Goal: Obtain resource: Download file/media

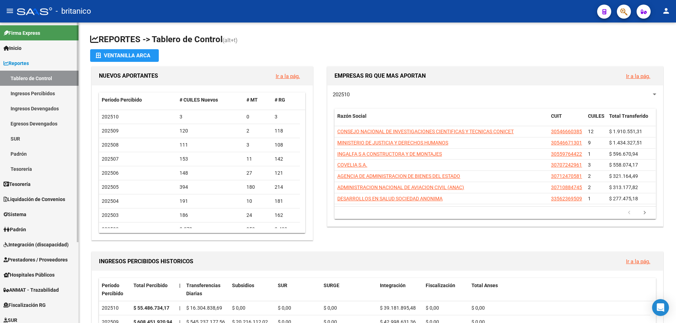
click at [46, 246] on span "Integración (discapacidad)" at bounding box center [36, 245] width 65 height 8
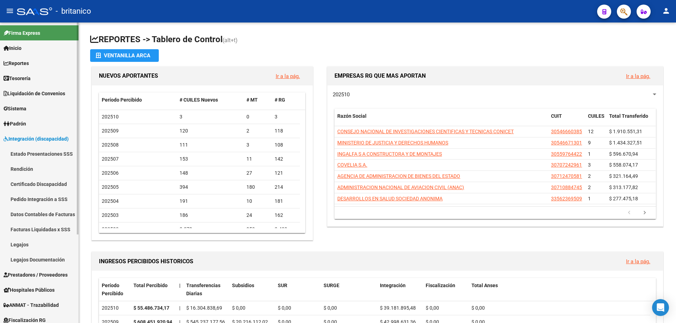
click at [44, 229] on link "Facturas Liquidadas x SSS" at bounding box center [39, 229] width 78 height 15
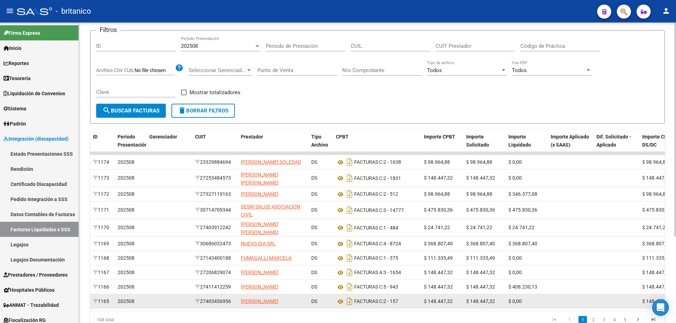
scroll to position [70, 0]
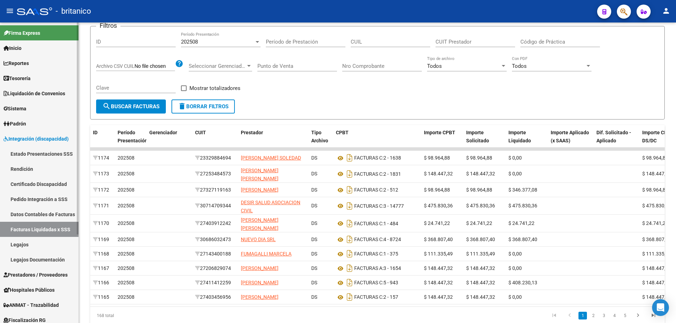
click at [39, 273] on span "Prestadores / Proveedores" at bounding box center [36, 275] width 64 height 8
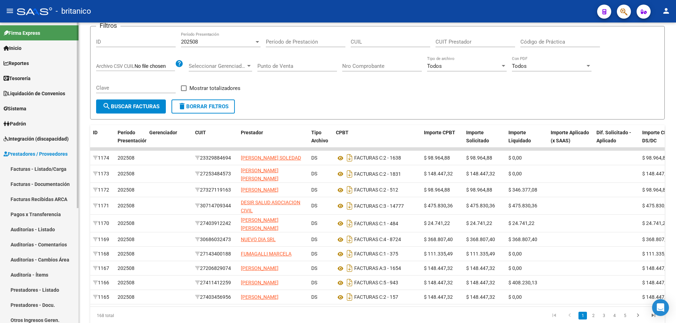
click at [53, 168] on link "Facturas - Listado/Carga" at bounding box center [39, 168] width 78 height 15
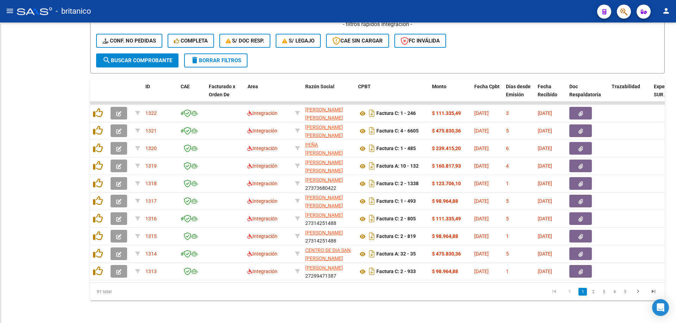
scroll to position [176, 0]
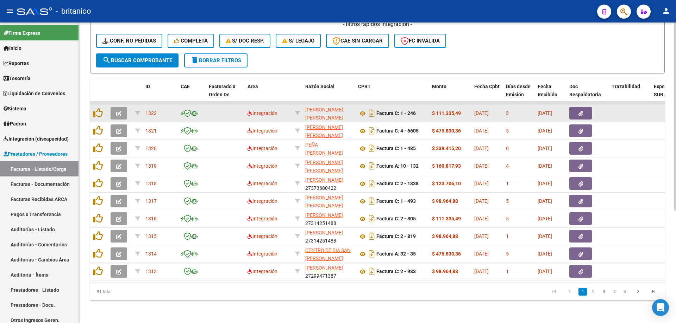
click at [583, 112] on button "button" at bounding box center [580, 113] width 23 height 13
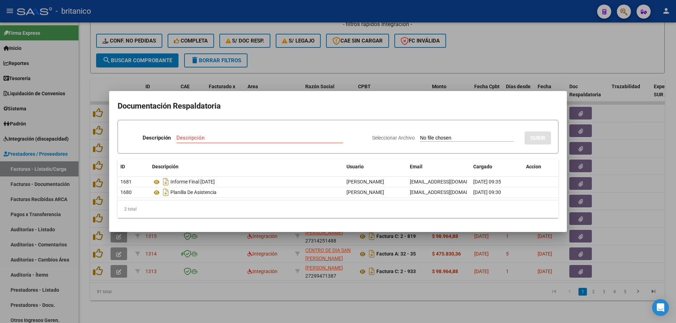
drag, startPoint x: 532, startPoint y: 29, endPoint x: 464, endPoint y: 1, distance: 73.0
click at [522, 23] on div at bounding box center [338, 161] width 676 height 323
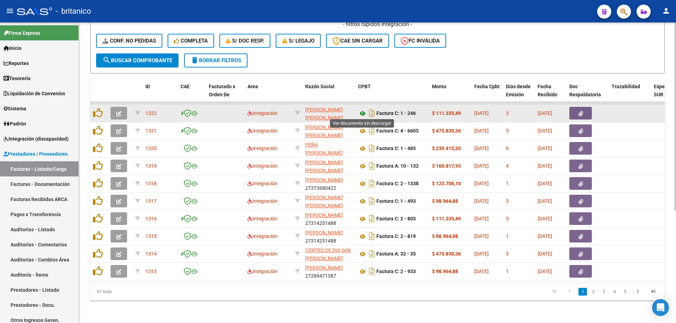
click at [362, 110] on icon at bounding box center [362, 113] width 9 height 8
click at [577, 112] on button "button" at bounding box center [580, 113] width 23 height 13
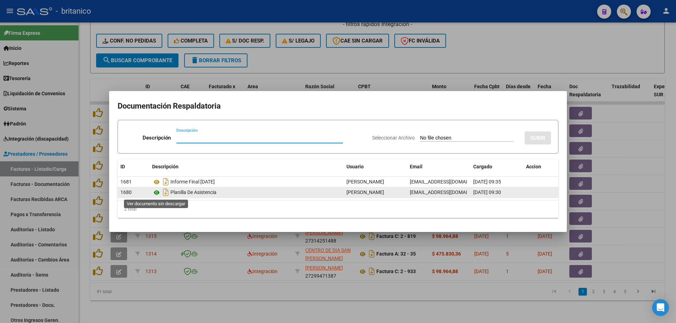
click at [156, 191] on icon at bounding box center [156, 193] width 9 height 8
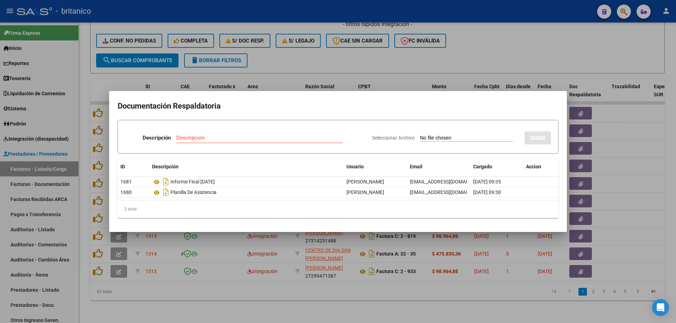
click at [472, 53] on div at bounding box center [338, 161] width 676 height 323
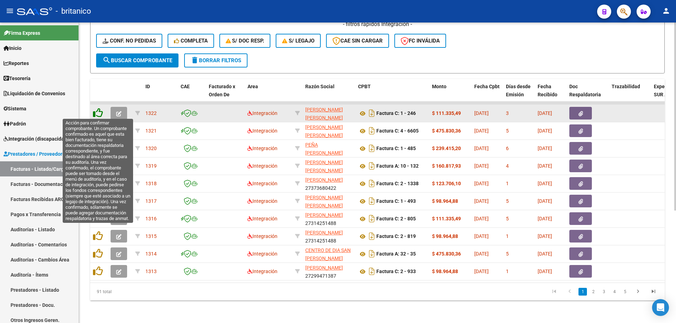
click at [95, 110] on icon at bounding box center [98, 113] width 10 height 10
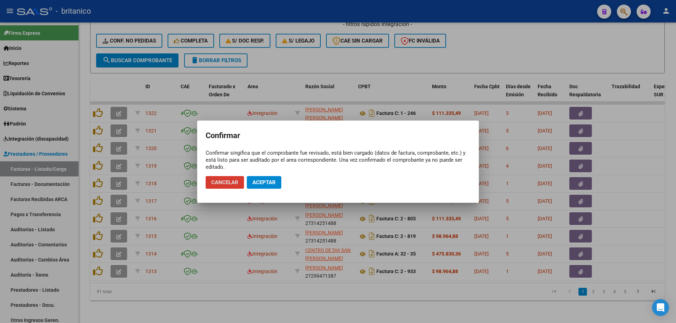
click at [273, 182] on span "Aceptar" at bounding box center [263, 182] width 23 height 6
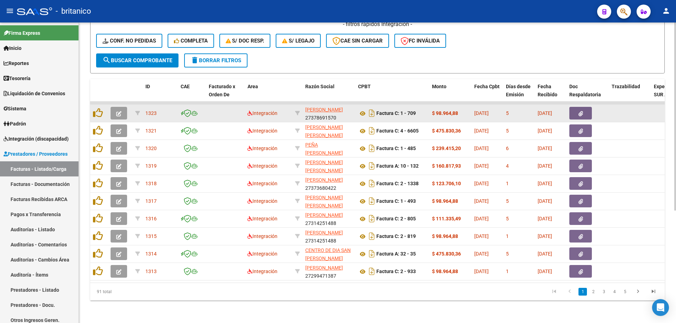
click at [585, 112] on button "button" at bounding box center [580, 113] width 23 height 13
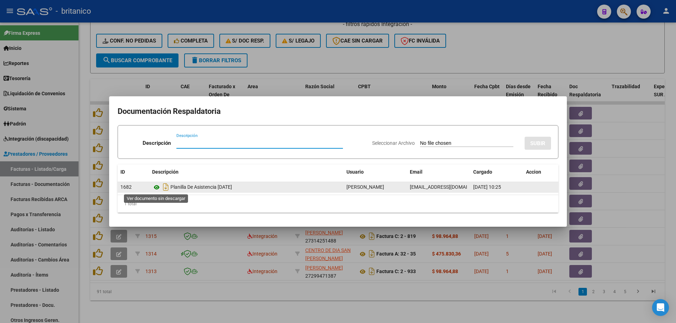
click at [153, 186] on icon at bounding box center [156, 187] width 9 height 8
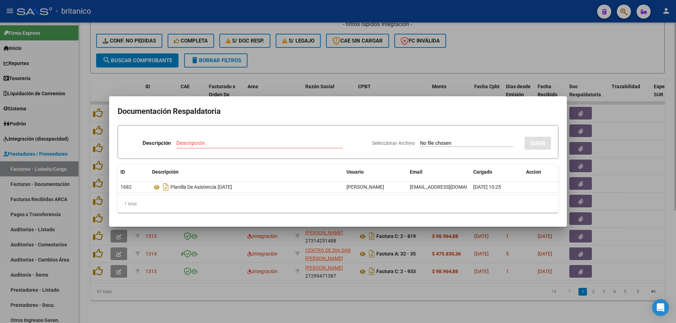
drag, startPoint x: 422, startPoint y: 61, endPoint x: 425, endPoint y: 69, distance: 8.8
click at [421, 61] on div at bounding box center [338, 161] width 676 height 323
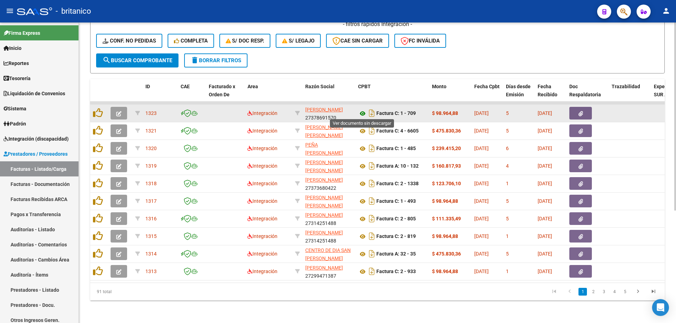
click at [360, 111] on icon at bounding box center [362, 113] width 9 height 8
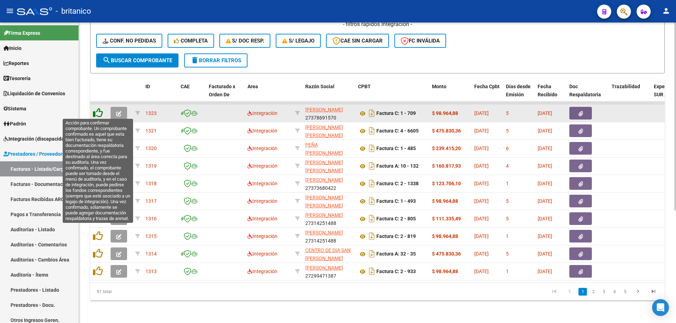
click at [99, 110] on icon at bounding box center [98, 113] width 10 height 10
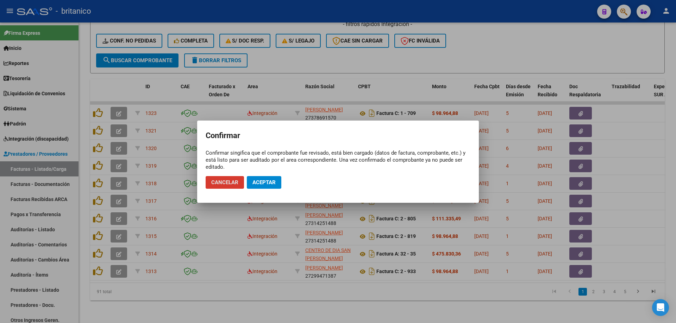
click at [274, 182] on span "Aceptar" at bounding box center [263, 182] width 23 height 6
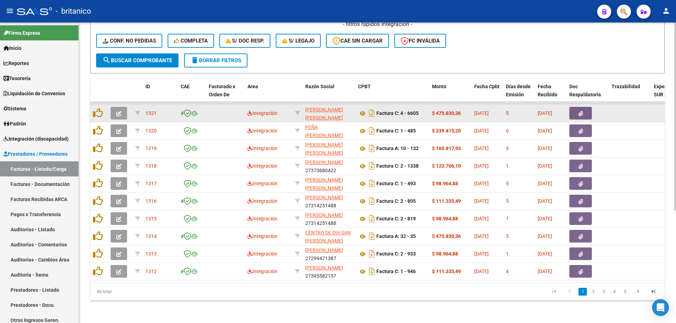
click at [577, 109] on button "button" at bounding box center [580, 113] width 23 height 13
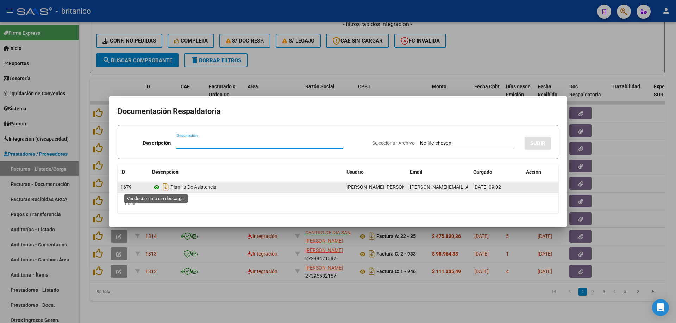
click at [153, 188] on icon at bounding box center [156, 187] width 9 height 8
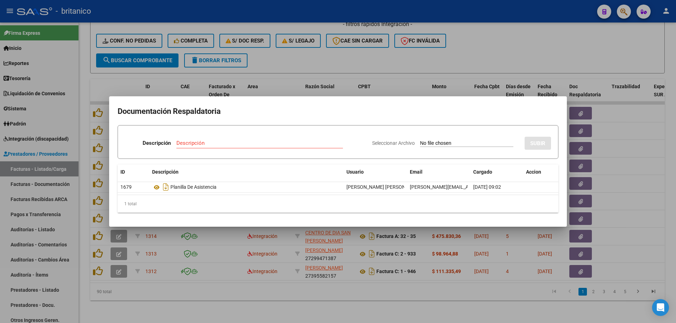
click at [346, 60] on div at bounding box center [338, 161] width 676 height 323
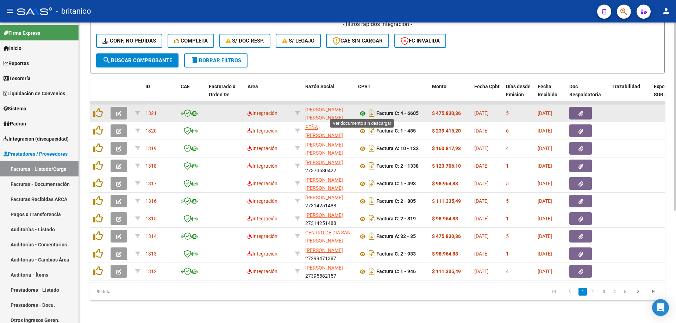
click at [362, 109] on icon at bounding box center [362, 113] width 9 height 8
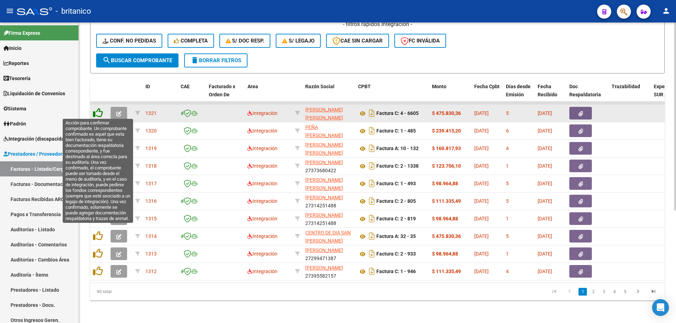
click at [98, 110] on icon at bounding box center [98, 113] width 10 height 10
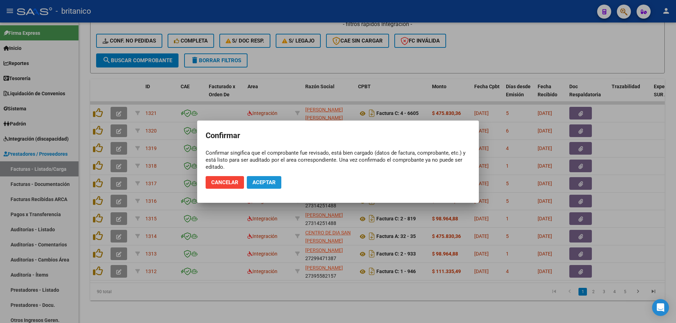
click at [266, 181] on span "Aceptar" at bounding box center [263, 182] width 23 height 6
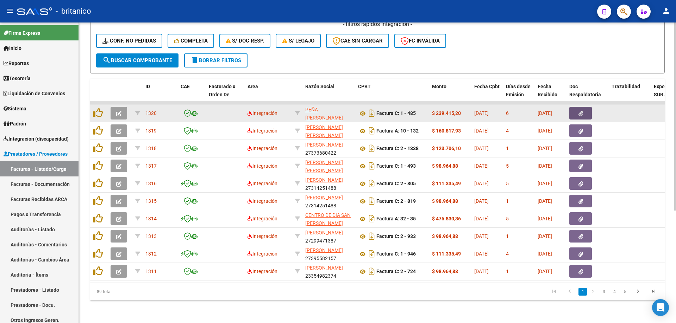
click at [578, 110] on span "button" at bounding box center [580, 113] width 5 height 6
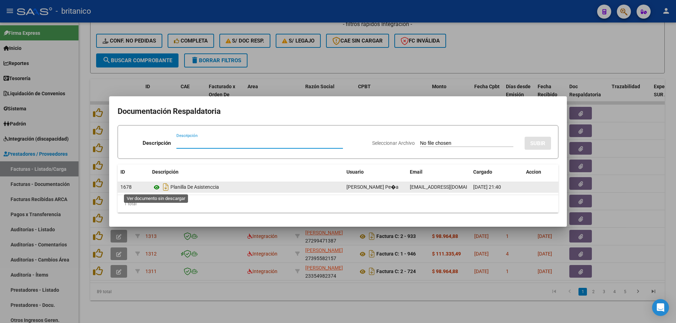
click at [157, 185] on icon at bounding box center [156, 187] width 9 height 8
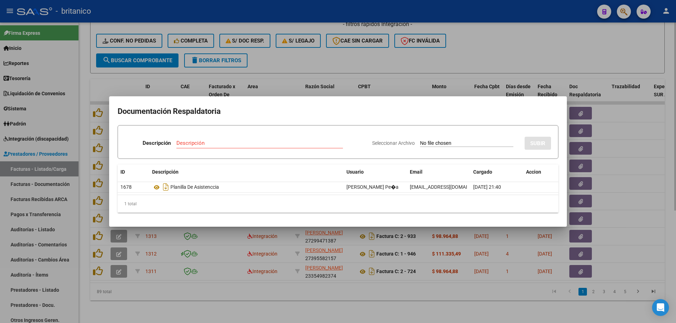
click at [308, 64] on div at bounding box center [338, 161] width 676 height 323
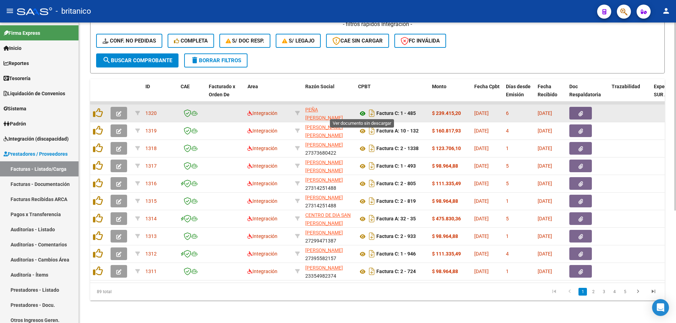
click at [363, 113] on icon at bounding box center [362, 113] width 9 height 8
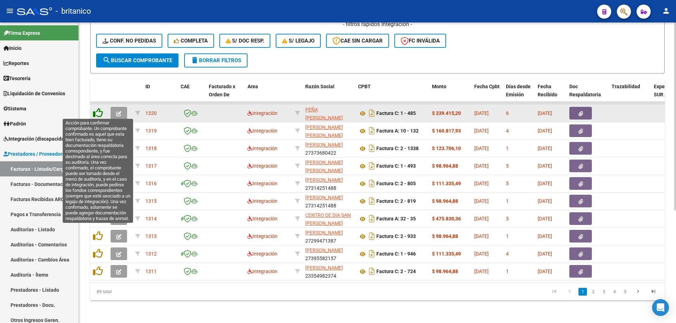
click at [94, 110] on icon at bounding box center [98, 113] width 10 height 10
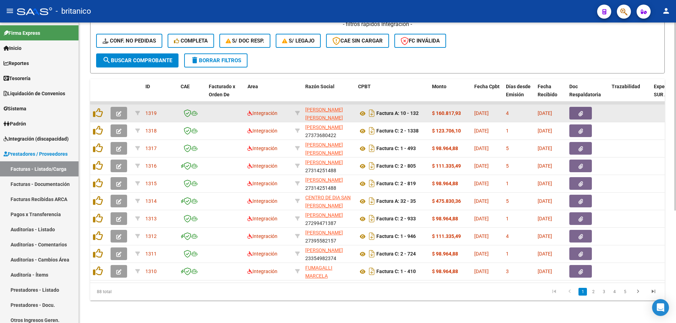
click at [579, 111] on icon "button" at bounding box center [580, 113] width 5 height 5
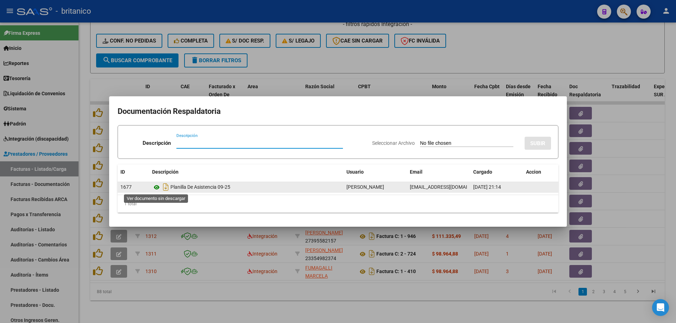
click at [157, 185] on icon at bounding box center [156, 187] width 9 height 8
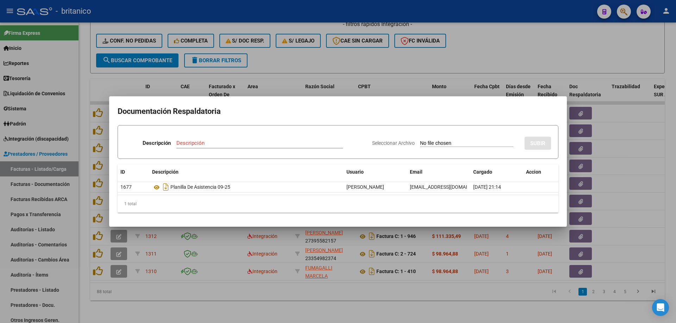
click at [422, 57] on div at bounding box center [338, 161] width 676 height 323
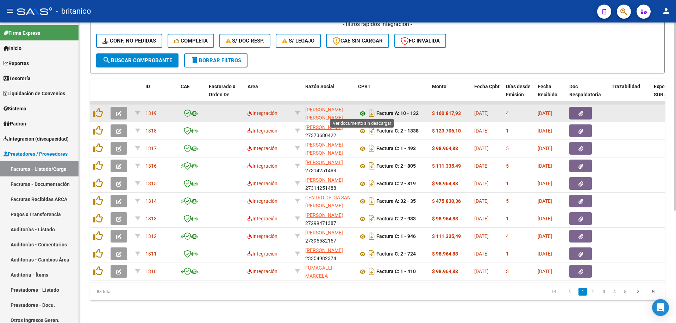
click at [362, 110] on icon at bounding box center [362, 113] width 9 height 8
click at [360, 111] on icon at bounding box center [362, 113] width 9 height 8
click at [91, 108] on datatable-body-cell at bounding box center [99, 113] width 18 height 17
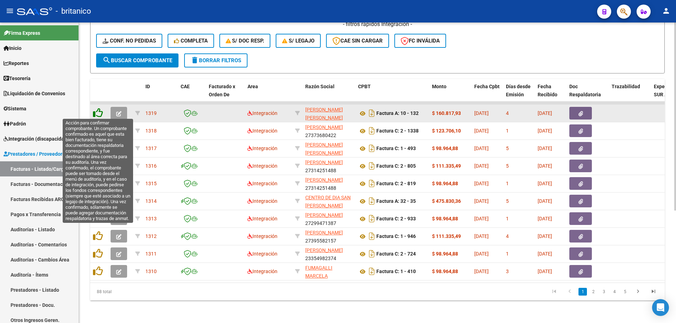
click at [101, 112] on icon at bounding box center [98, 113] width 10 height 10
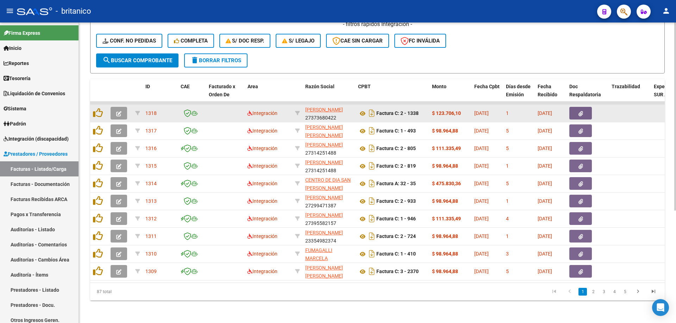
click at [580, 111] on icon "button" at bounding box center [580, 113] width 5 height 5
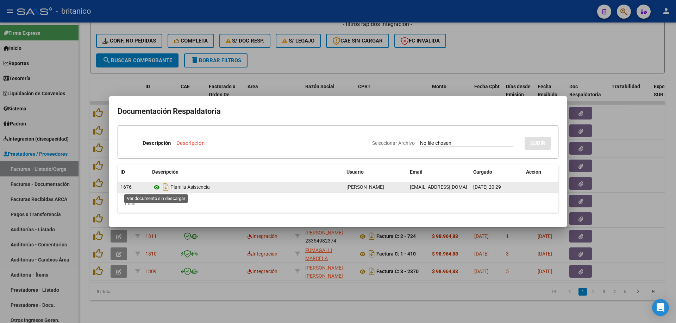
click at [158, 187] on icon at bounding box center [156, 187] width 9 height 8
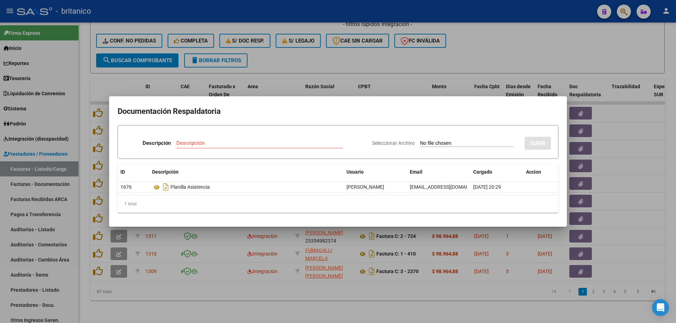
click at [345, 58] on div at bounding box center [338, 161] width 676 height 323
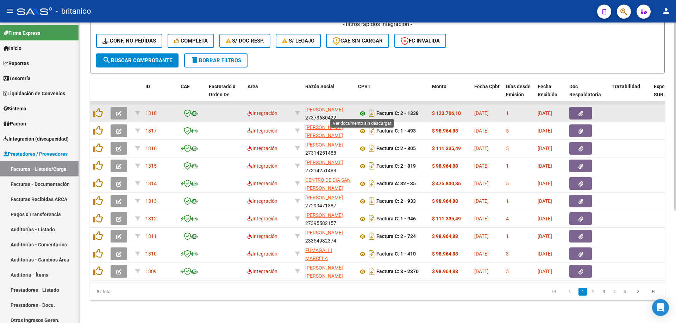
click at [364, 109] on icon at bounding box center [362, 113] width 9 height 8
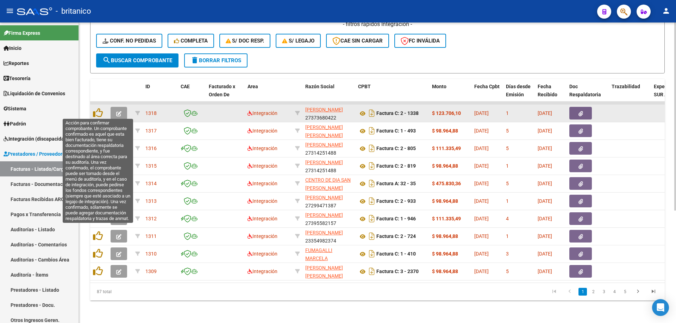
drag, startPoint x: 96, startPoint y: 111, endPoint x: 191, endPoint y: 117, distance: 95.6
click at [96, 110] on icon at bounding box center [98, 113] width 10 height 10
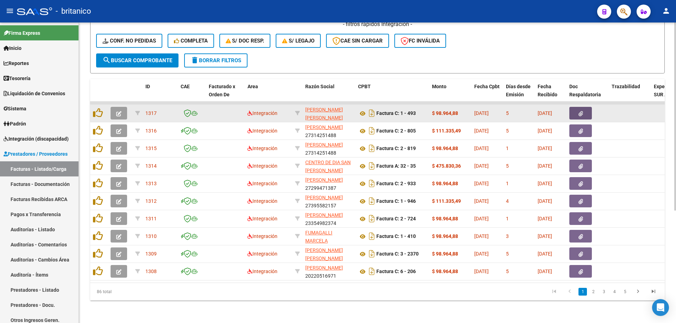
click at [576, 110] on button "button" at bounding box center [580, 113] width 23 height 13
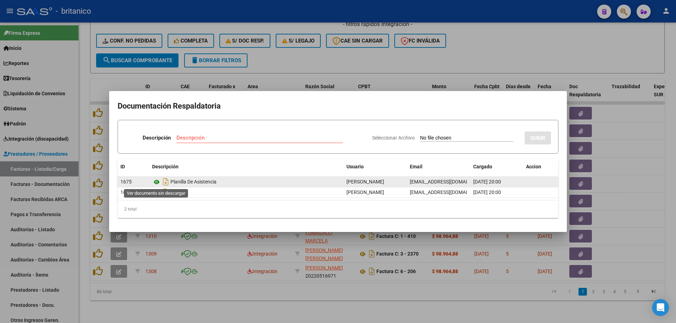
click at [154, 180] on icon at bounding box center [156, 182] width 9 height 8
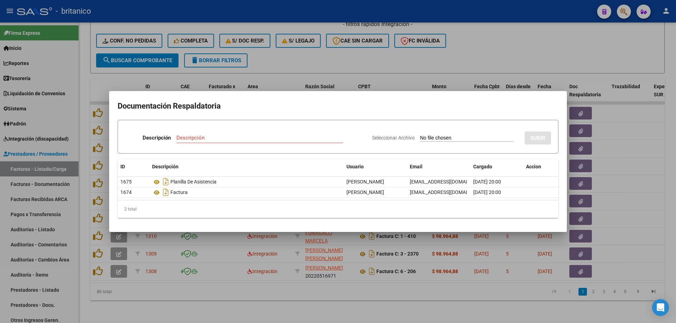
click at [330, 59] on div at bounding box center [338, 161] width 676 height 323
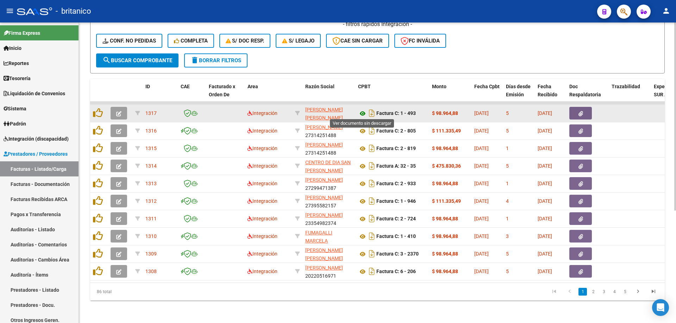
click at [358, 113] on icon at bounding box center [362, 113] width 9 height 8
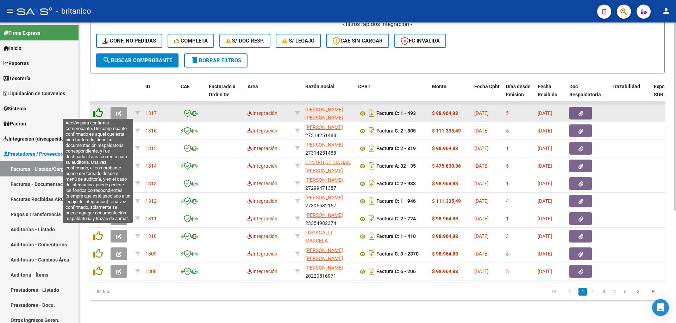
click at [98, 110] on icon at bounding box center [98, 113] width 10 height 10
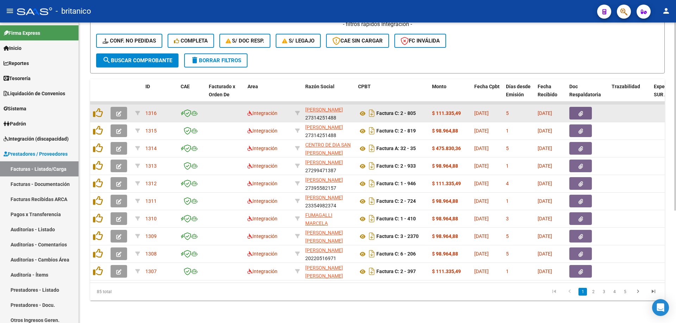
click at [583, 112] on button "button" at bounding box center [580, 113] width 23 height 13
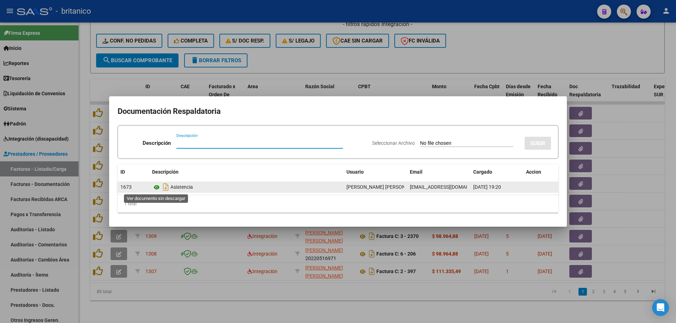
click at [159, 186] on icon at bounding box center [156, 187] width 9 height 8
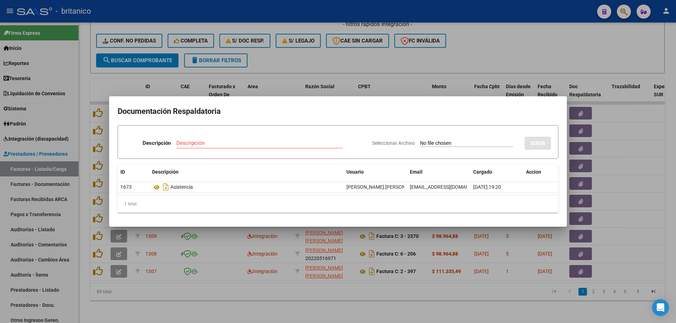
click at [327, 62] on div at bounding box center [338, 161] width 676 height 323
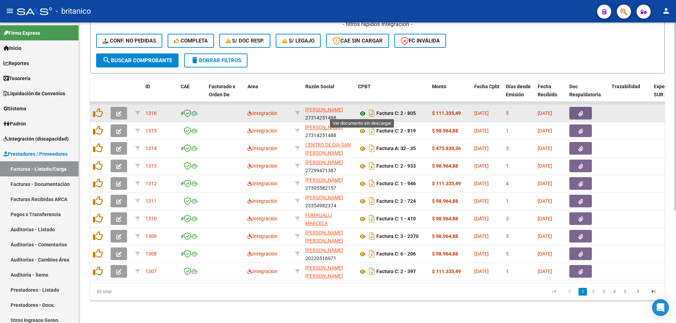
click at [360, 113] on icon at bounding box center [362, 113] width 9 height 8
click at [577, 111] on button "button" at bounding box center [580, 113] width 23 height 13
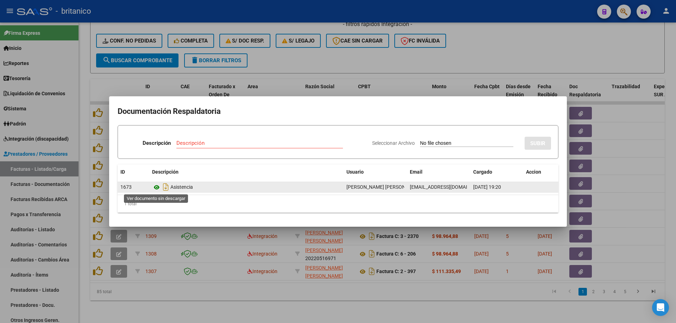
click at [157, 187] on icon at bounding box center [156, 187] width 9 height 8
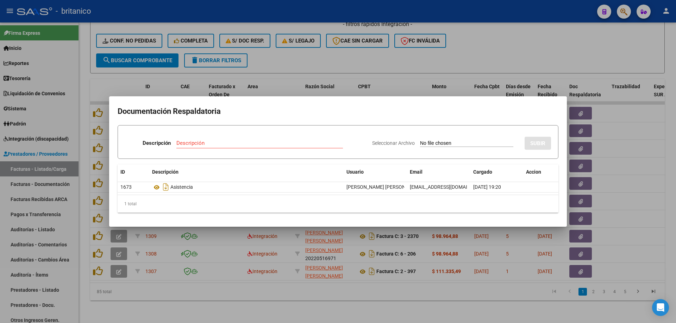
click at [362, 57] on div at bounding box center [338, 161] width 676 height 323
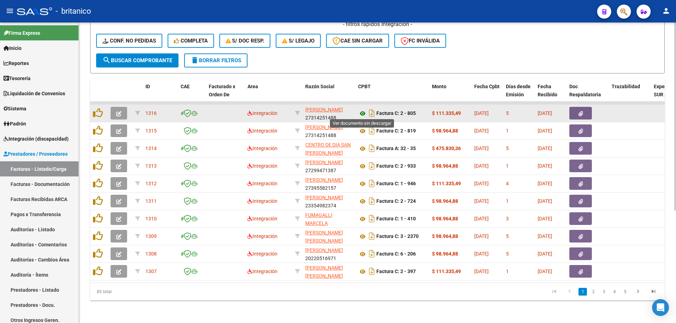
click at [361, 109] on icon at bounding box center [362, 113] width 9 height 8
click at [125, 108] on button "button" at bounding box center [118, 113] width 17 height 13
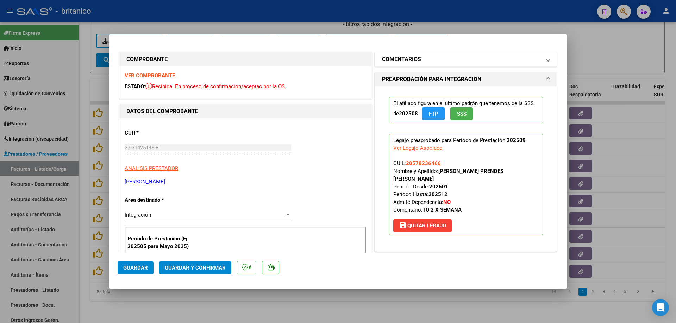
click at [512, 60] on mat-panel-title "COMENTARIOS" at bounding box center [461, 59] width 159 height 8
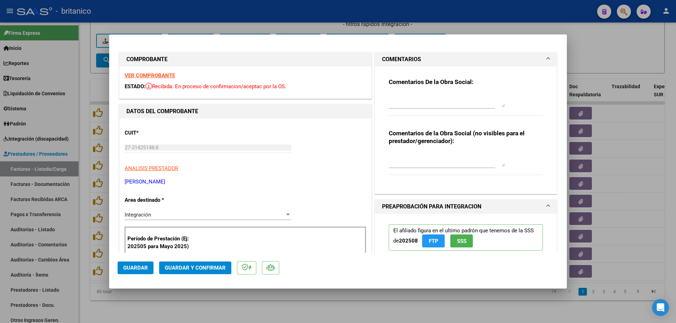
click at [394, 101] on textarea at bounding box center [446, 100] width 116 height 14
click at [497, 97] on textarea "Facturan 9 sesiones y hay 8 en planilla , correjir y volver a subir planilla co…" at bounding box center [446, 100] width 116 height 14
type textarea "Facturan 9 sesiones y hay 8 en planilla , corregir y volver a subir planilla co…"
click at [136, 267] on span "Guardar" at bounding box center [135, 268] width 25 height 6
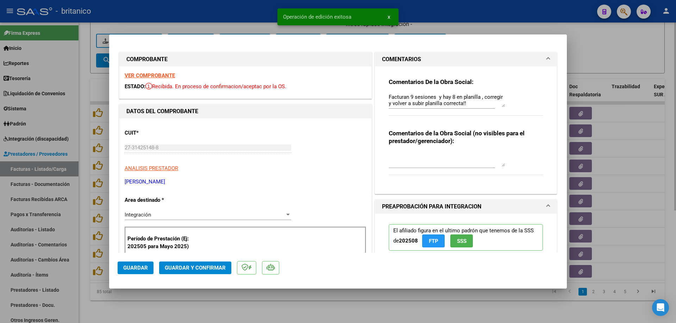
click at [618, 51] on div at bounding box center [338, 161] width 676 height 323
type input "$ 0,00"
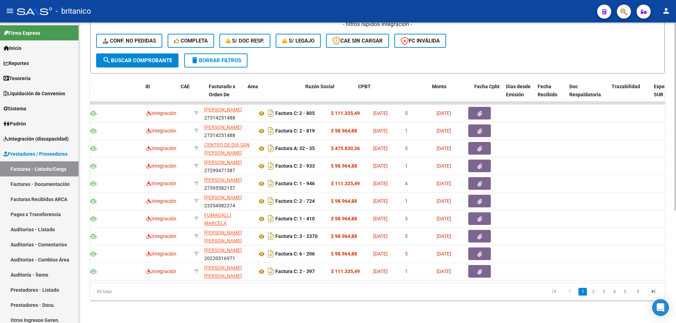
scroll to position [0, 0]
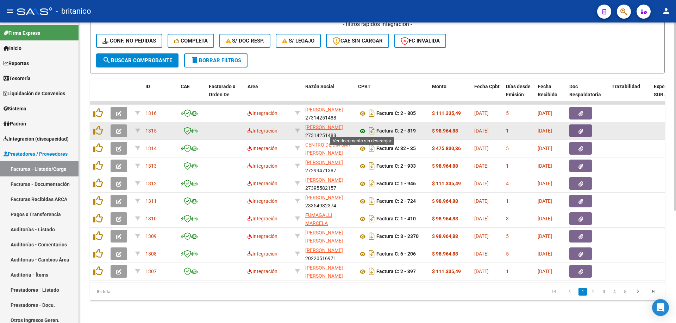
click at [362, 129] on icon at bounding box center [362, 131] width 9 height 8
click at [584, 128] on button "button" at bounding box center [580, 131] width 23 height 13
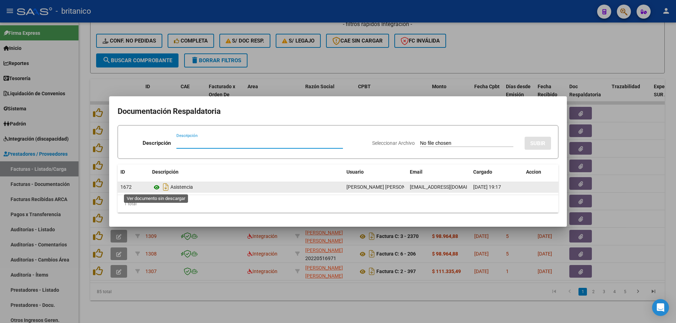
click at [156, 188] on icon at bounding box center [156, 187] width 9 height 8
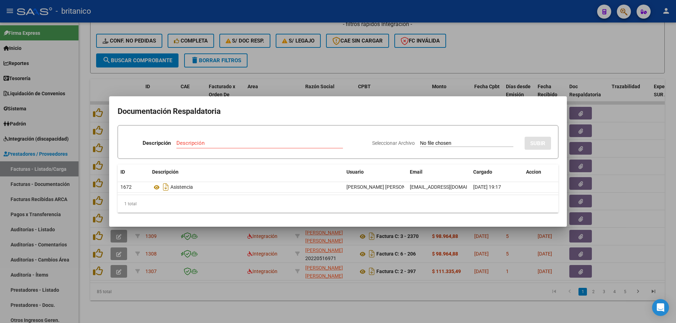
click at [416, 65] on div at bounding box center [338, 161] width 676 height 323
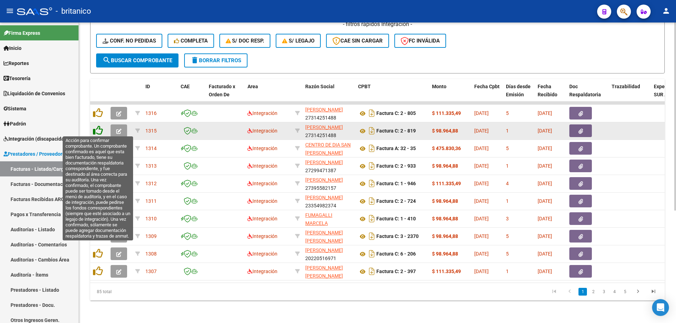
click at [98, 129] on icon at bounding box center [98, 131] width 10 height 10
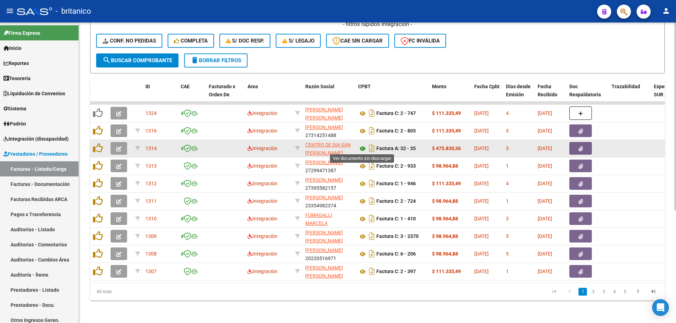
click at [361, 145] on icon at bounding box center [362, 149] width 9 height 8
click at [579, 150] on icon "button" at bounding box center [580, 148] width 5 height 5
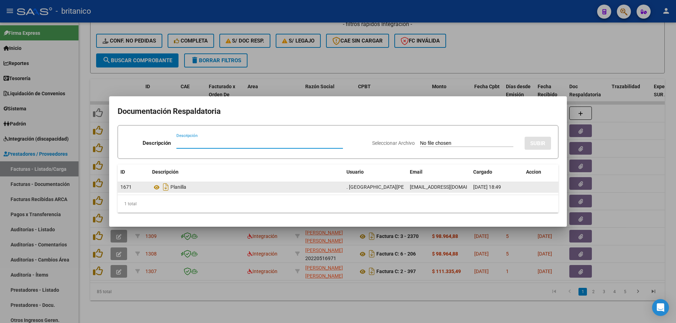
click at [151, 188] on datatable-body-cell "Planilla" at bounding box center [246, 187] width 194 height 10
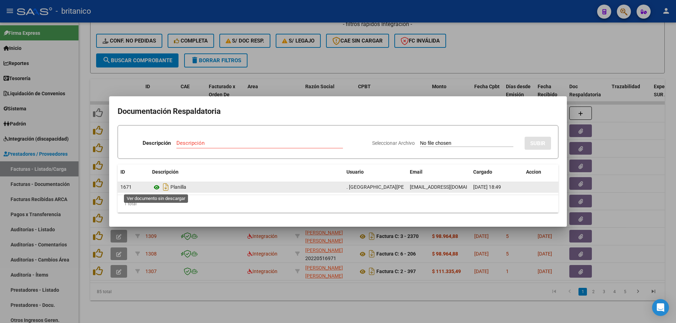
click at [159, 188] on icon at bounding box center [156, 187] width 9 height 8
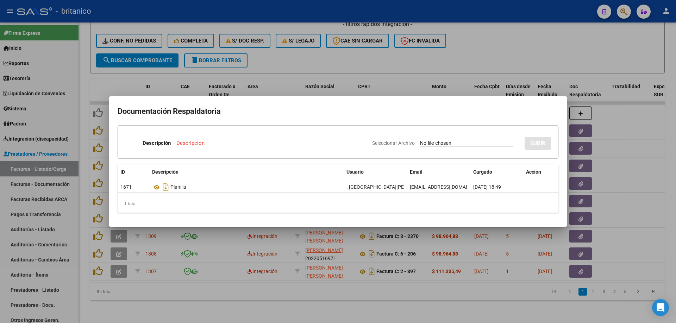
click at [440, 62] on div at bounding box center [338, 161] width 676 height 323
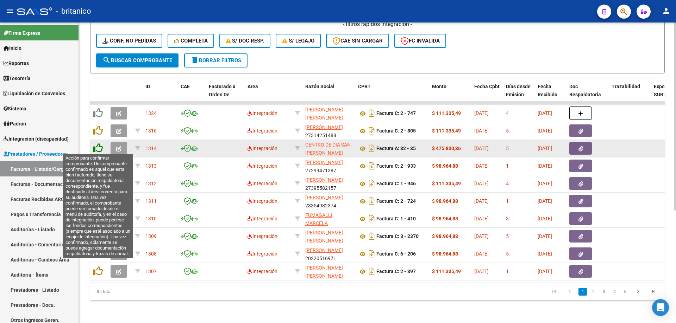
click at [99, 145] on icon at bounding box center [98, 148] width 10 height 10
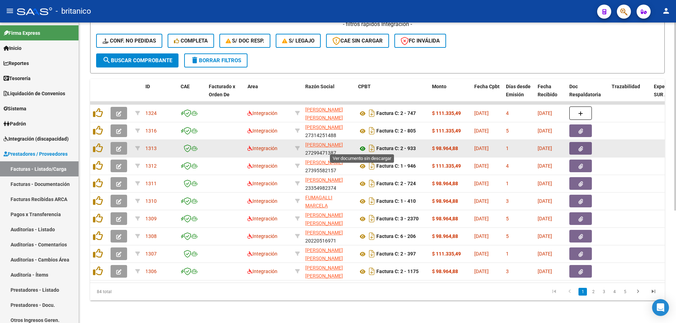
click at [364, 145] on icon at bounding box center [362, 149] width 9 height 8
click at [582, 141] on datatable-body-cell at bounding box center [587, 148] width 42 height 17
click at [583, 146] on button "button" at bounding box center [580, 148] width 23 height 13
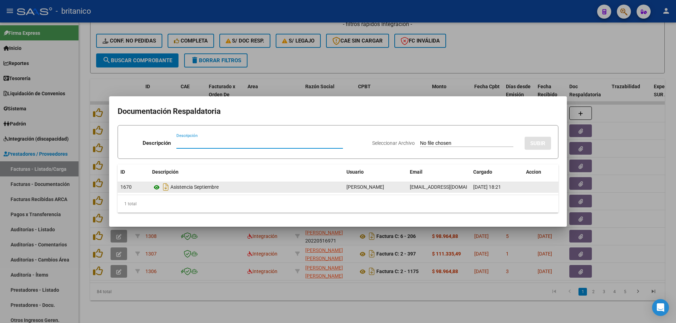
click at [152, 186] on datatable-body-cell "Asistencia Septiembre" at bounding box center [246, 187] width 194 height 10
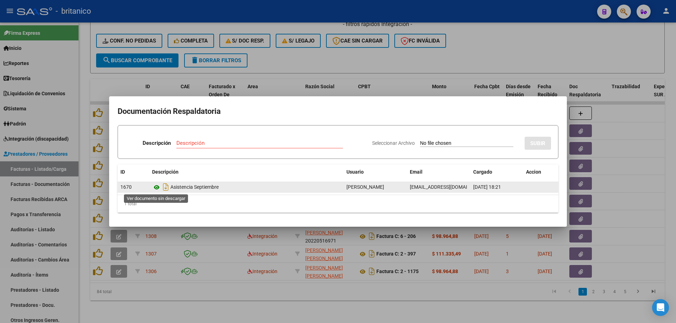
click at [157, 186] on icon at bounding box center [156, 187] width 9 height 8
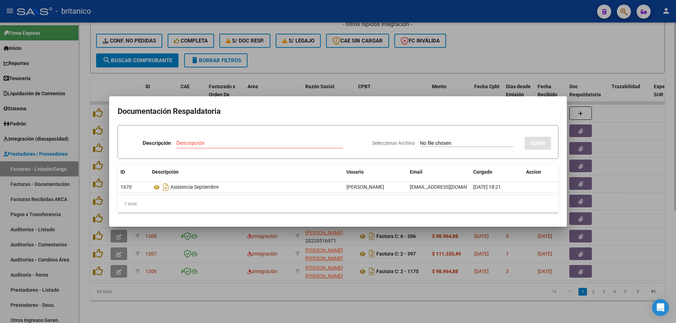
drag, startPoint x: 318, startPoint y: 55, endPoint x: 316, endPoint y: 61, distance: 6.0
click at [318, 56] on div at bounding box center [338, 161] width 676 height 323
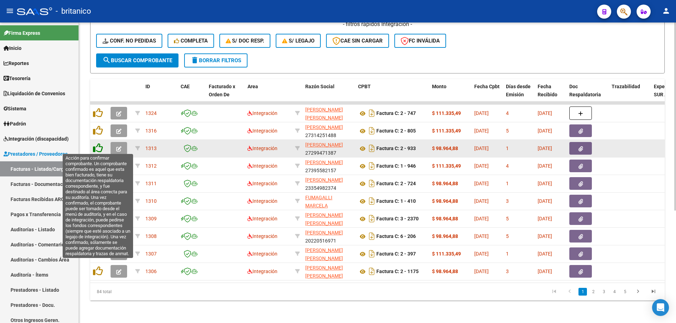
click at [99, 147] on icon at bounding box center [98, 148] width 10 height 10
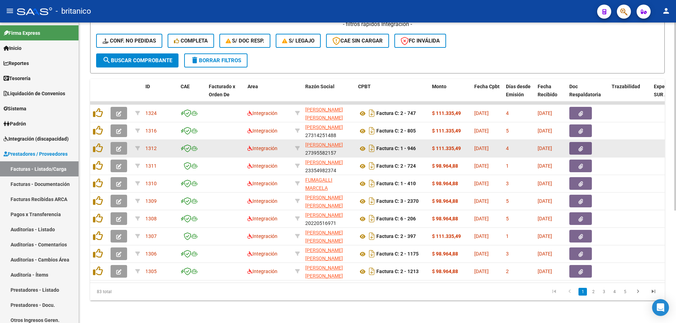
click at [584, 145] on button "button" at bounding box center [580, 148] width 23 height 13
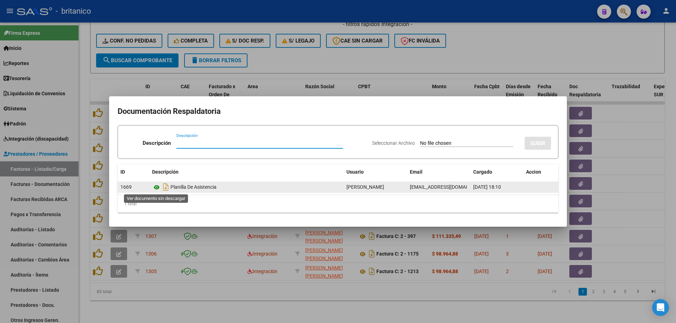
click at [159, 184] on icon at bounding box center [156, 187] width 9 height 8
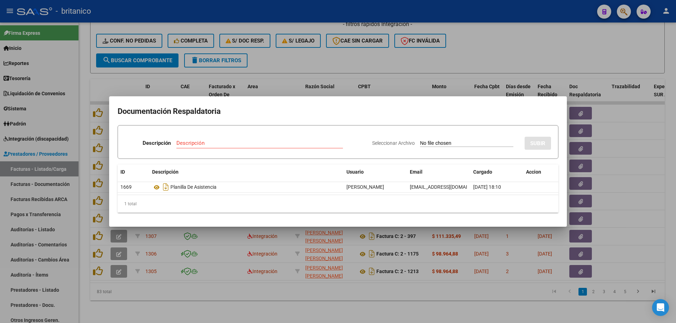
click at [327, 59] on div at bounding box center [338, 161] width 676 height 323
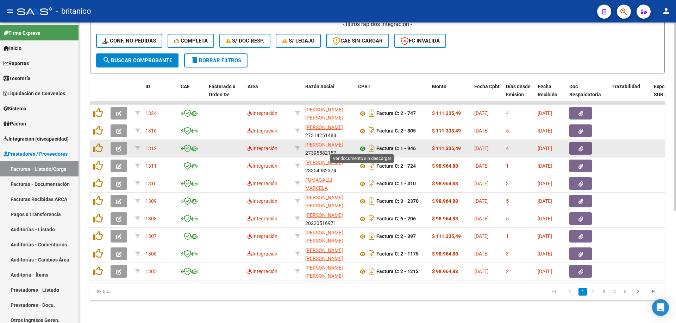
click at [363, 145] on icon at bounding box center [362, 149] width 9 height 8
click at [92, 146] on datatable-body-cell at bounding box center [99, 148] width 18 height 17
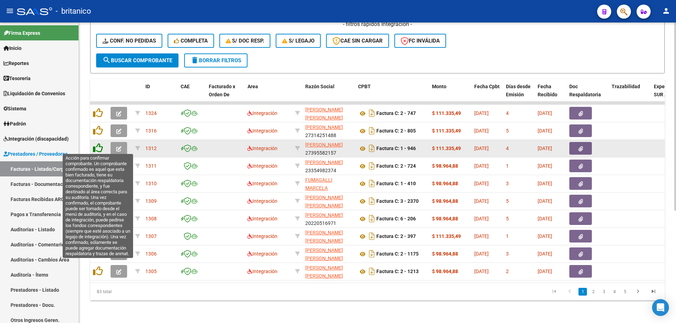
click at [96, 143] on icon at bounding box center [98, 148] width 10 height 10
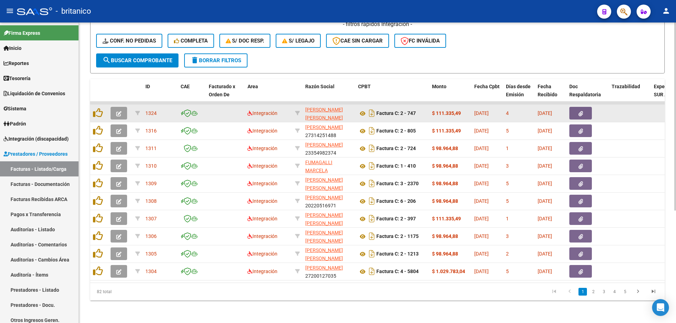
click at [579, 111] on icon "button" at bounding box center [580, 113] width 5 height 5
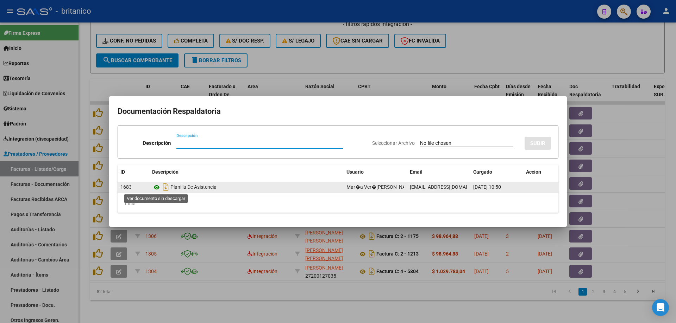
click at [157, 183] on icon at bounding box center [156, 187] width 9 height 8
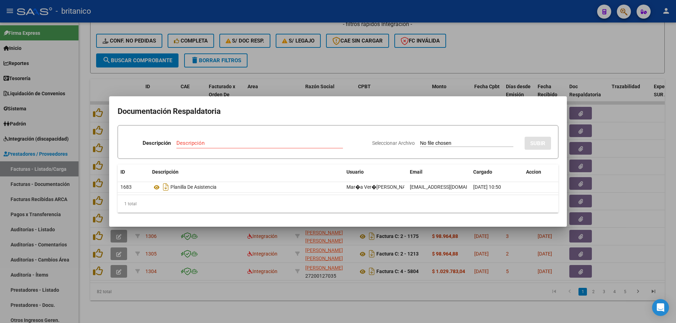
click at [316, 62] on div at bounding box center [338, 161] width 676 height 323
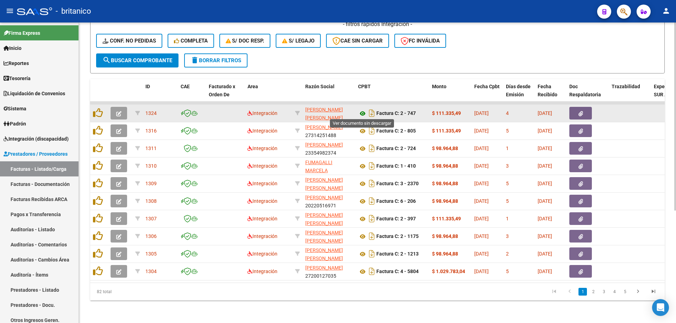
click at [359, 109] on icon at bounding box center [362, 113] width 9 height 8
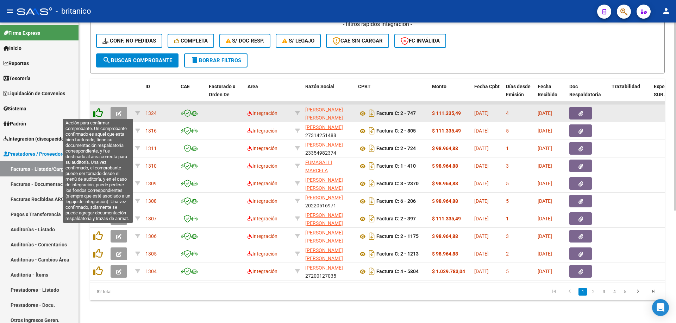
click at [95, 110] on icon at bounding box center [98, 113] width 10 height 10
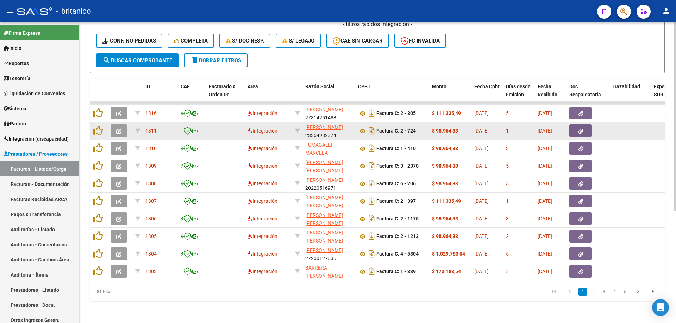
click at [579, 129] on icon "button" at bounding box center [580, 131] width 5 height 5
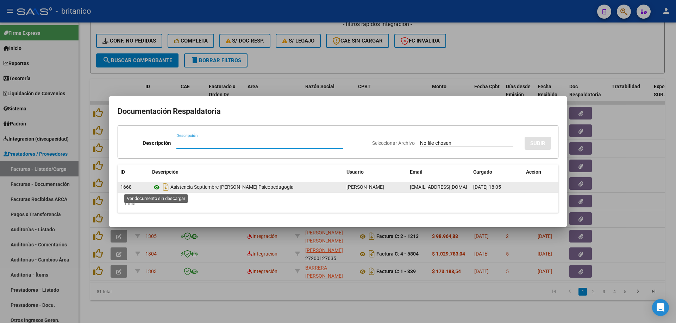
click at [159, 185] on icon at bounding box center [156, 187] width 9 height 8
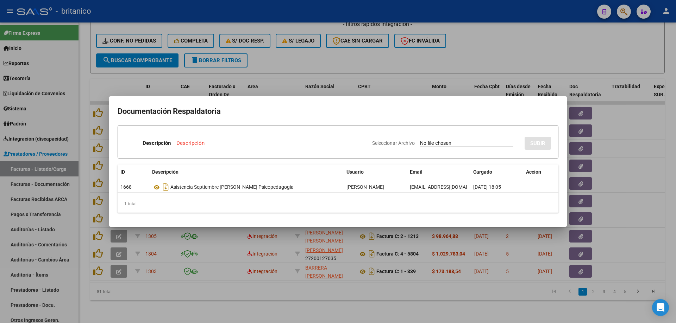
click at [315, 62] on div at bounding box center [338, 161] width 676 height 323
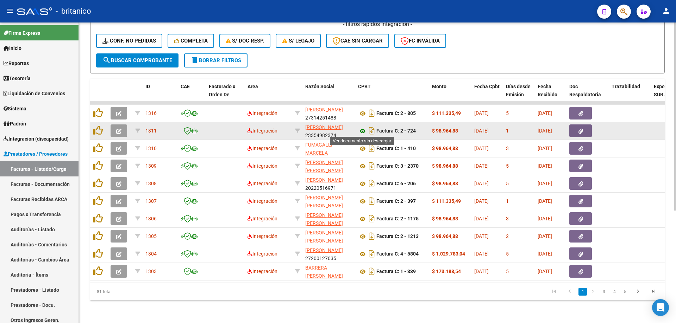
click at [361, 127] on icon at bounding box center [362, 131] width 9 height 8
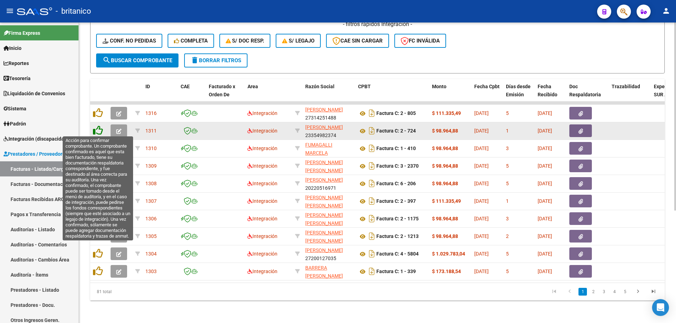
click at [95, 132] on icon at bounding box center [98, 131] width 10 height 10
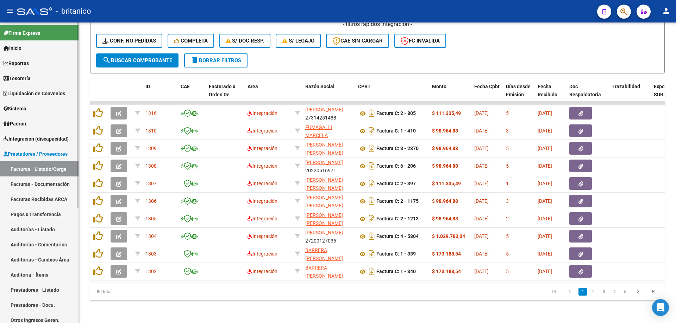
click at [39, 132] on link "Integración (discapacidad)" at bounding box center [39, 138] width 78 height 15
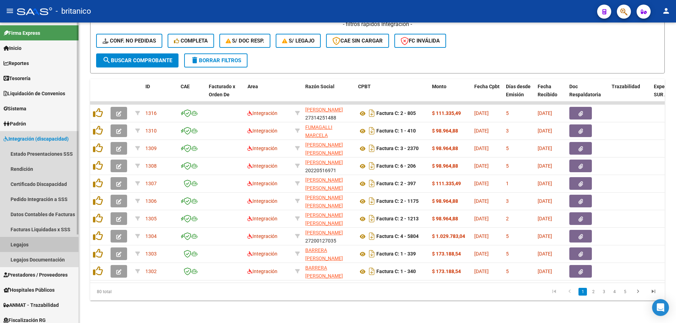
click at [27, 246] on link "Legajos" at bounding box center [39, 244] width 78 height 15
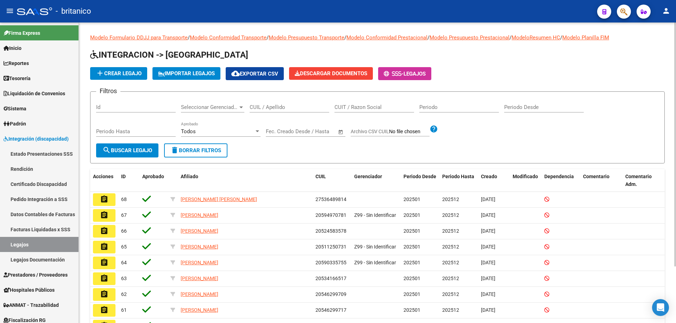
click at [292, 108] on input "CUIL / Apellido" at bounding box center [289, 107] width 80 height 6
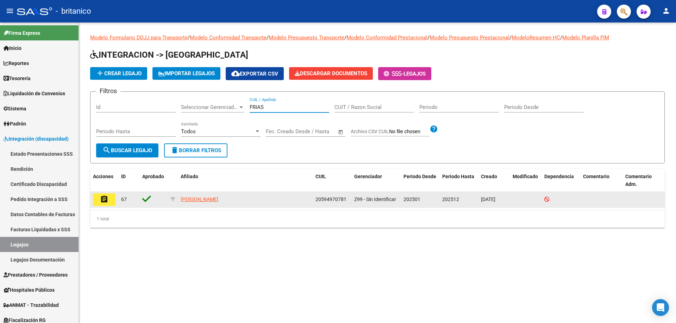
type input "FRIAS"
click at [101, 197] on mat-icon "assignment" at bounding box center [104, 199] width 8 height 8
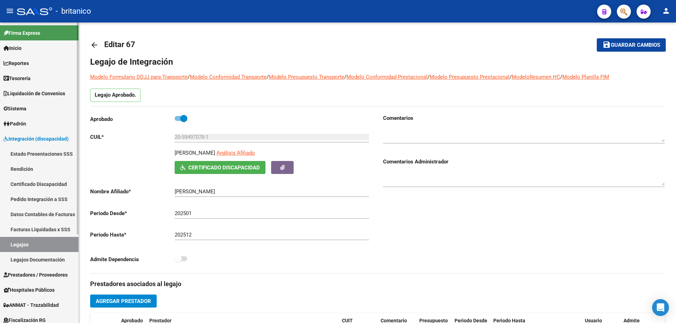
click at [40, 143] on link "Integración (discapacidad)" at bounding box center [39, 138] width 78 height 15
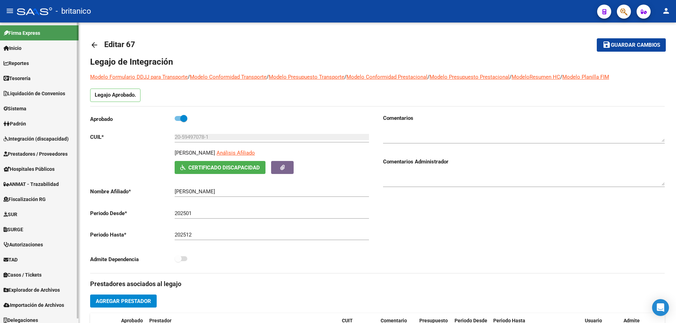
click at [49, 135] on span "Integración (discapacidad)" at bounding box center [36, 139] width 65 height 8
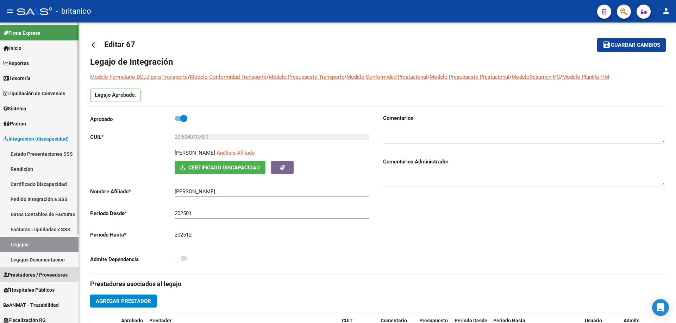
click at [52, 274] on span "Prestadores / Proveedores" at bounding box center [36, 275] width 64 height 8
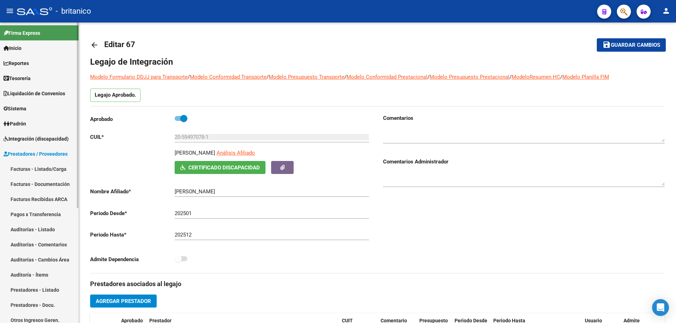
click at [44, 169] on link "Facturas - Listado/Carga" at bounding box center [39, 168] width 78 height 15
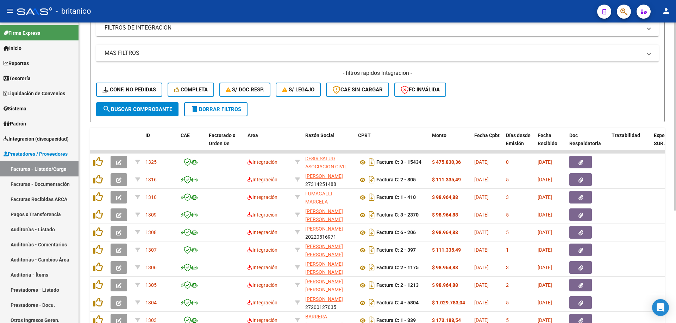
scroll to position [141, 0]
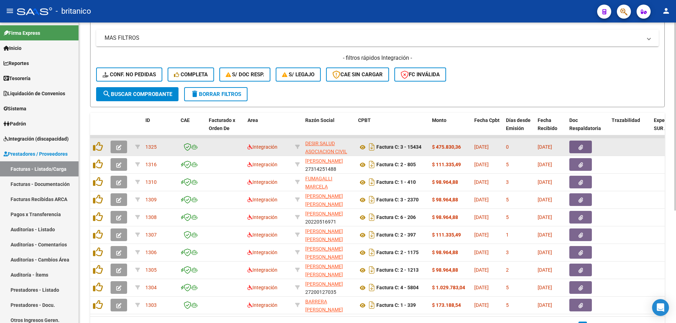
click at [582, 147] on icon "button" at bounding box center [580, 147] width 5 height 5
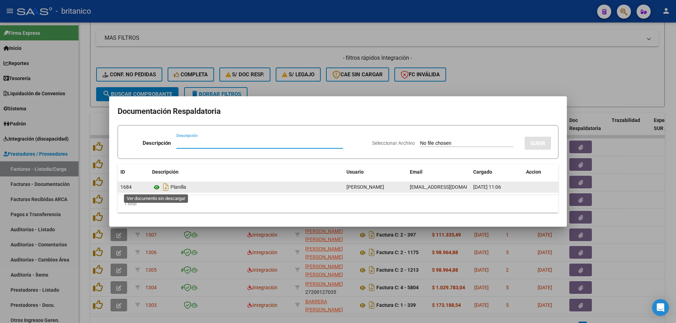
click at [154, 185] on icon at bounding box center [156, 187] width 9 height 8
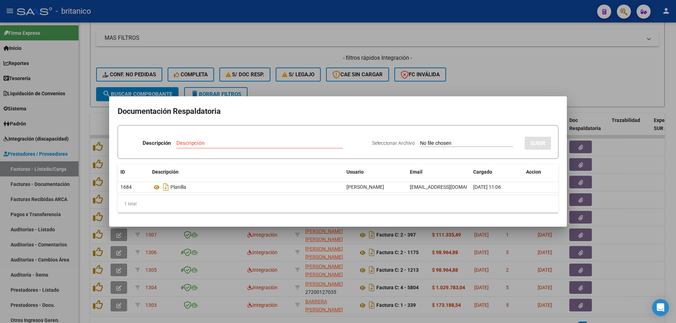
click at [297, 33] on div at bounding box center [338, 161] width 676 height 323
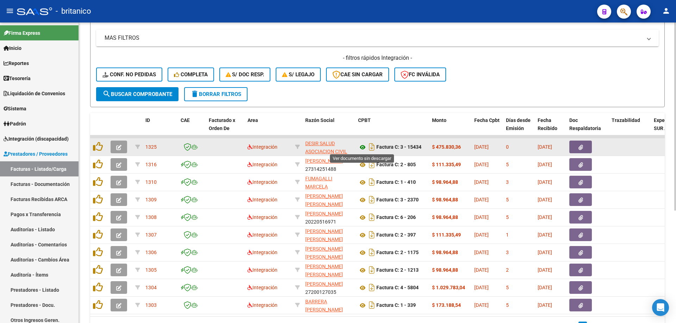
click at [362, 145] on icon at bounding box center [362, 147] width 9 height 8
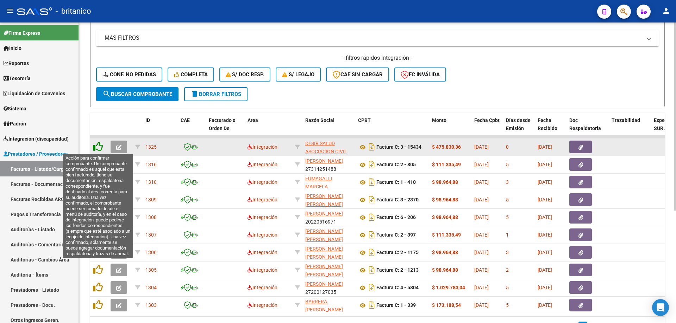
click at [100, 145] on icon at bounding box center [98, 147] width 10 height 10
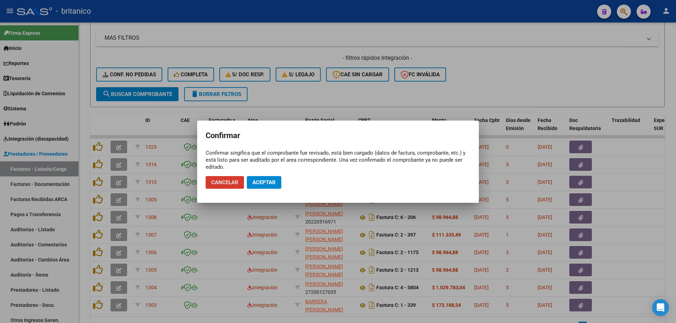
click at [258, 182] on span "Aceptar" at bounding box center [263, 182] width 23 height 6
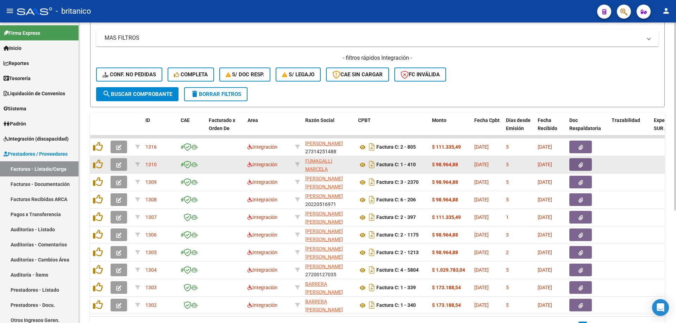
click at [585, 165] on button "button" at bounding box center [580, 164] width 23 height 13
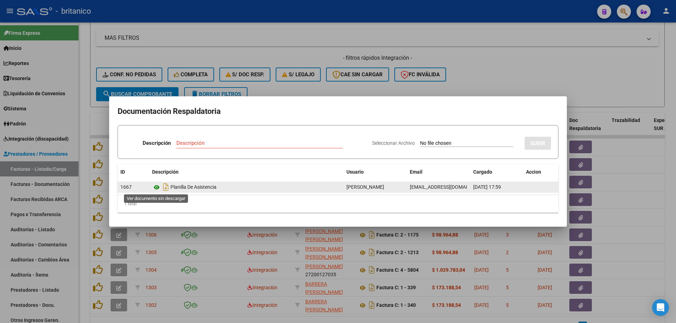
click at [154, 186] on icon at bounding box center [156, 187] width 9 height 8
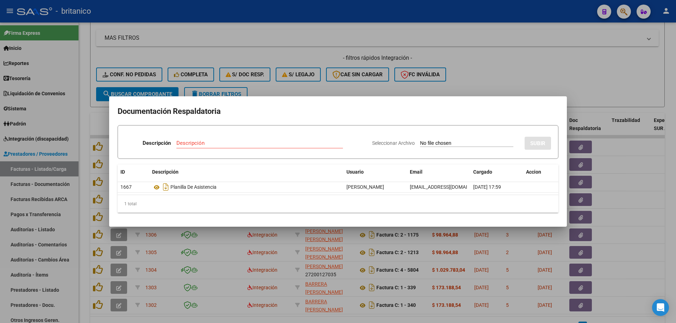
click at [303, 27] on div at bounding box center [338, 161] width 676 height 323
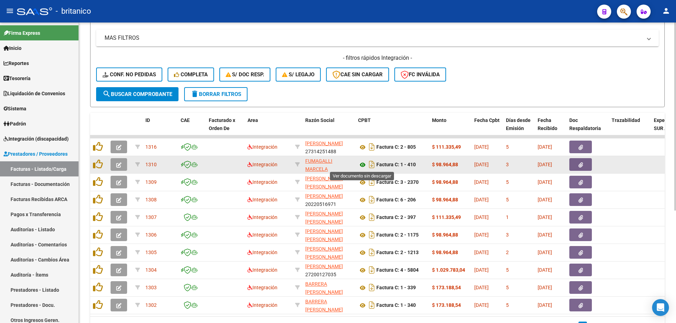
click at [361, 163] on icon at bounding box center [362, 165] width 9 height 8
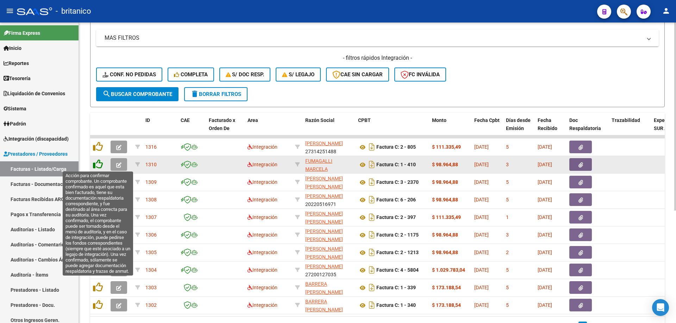
click at [97, 163] on icon at bounding box center [98, 164] width 10 height 10
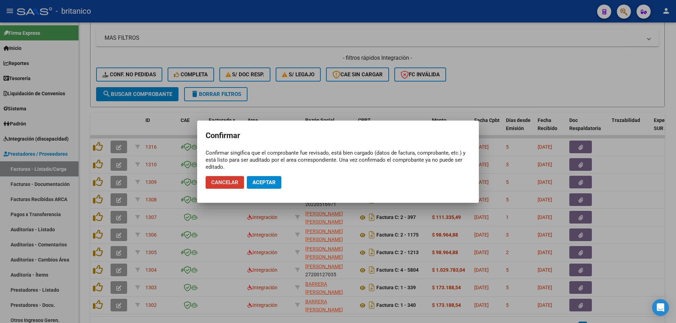
click at [270, 182] on span "Aceptar" at bounding box center [263, 182] width 23 height 6
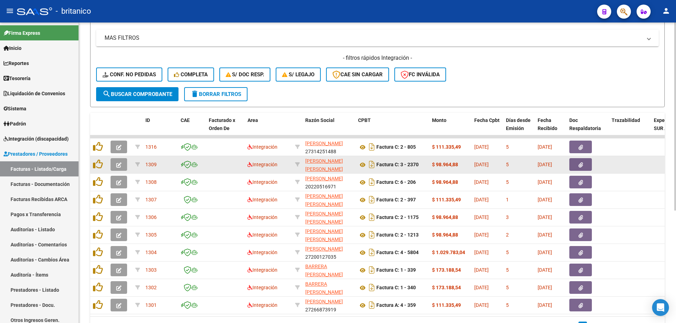
click at [584, 167] on button "button" at bounding box center [580, 164] width 23 height 13
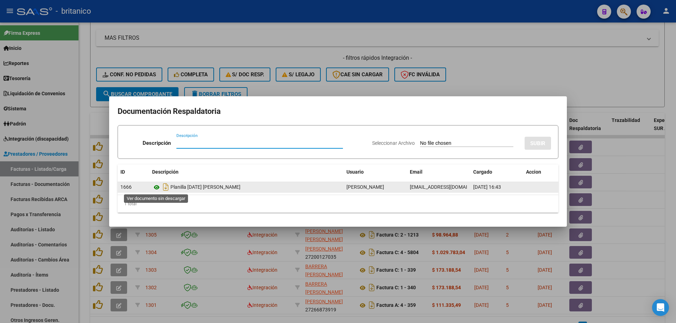
click at [154, 186] on icon at bounding box center [156, 187] width 9 height 8
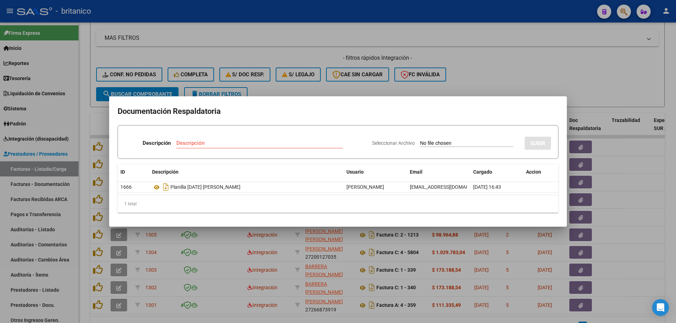
click at [183, 20] on div at bounding box center [338, 161] width 676 height 323
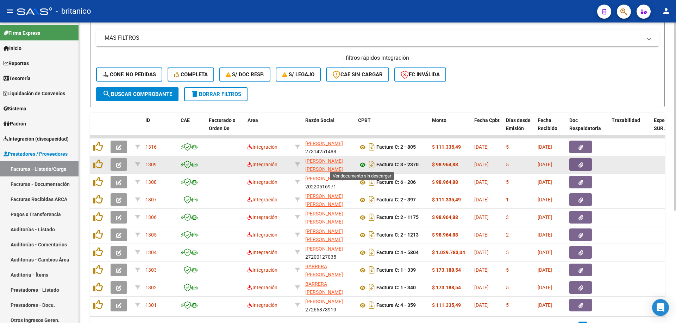
click at [366, 165] on icon at bounding box center [362, 165] width 9 height 8
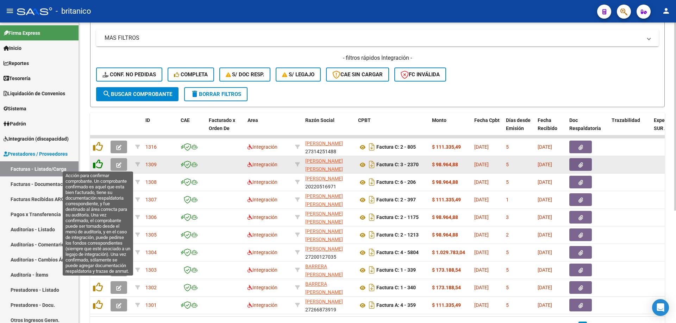
click at [99, 163] on icon at bounding box center [98, 164] width 10 height 10
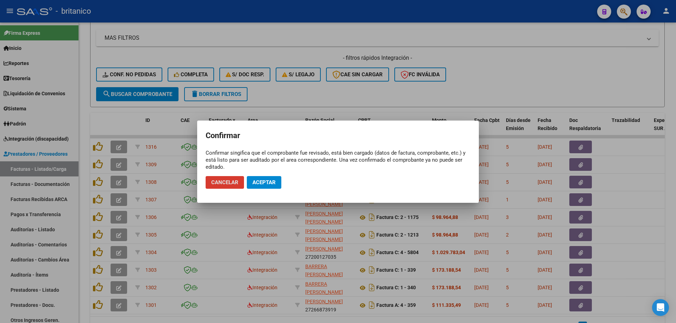
click at [270, 180] on span "Aceptar" at bounding box center [263, 182] width 23 height 6
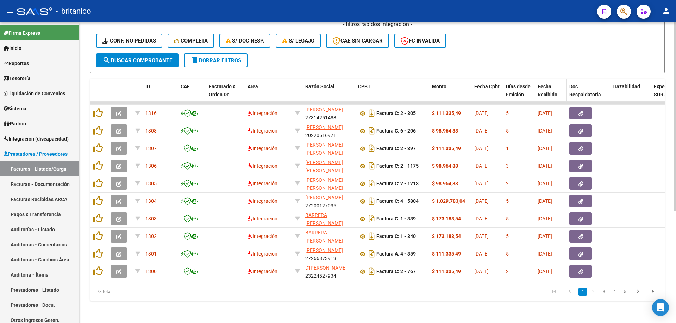
scroll to position [180, 0]
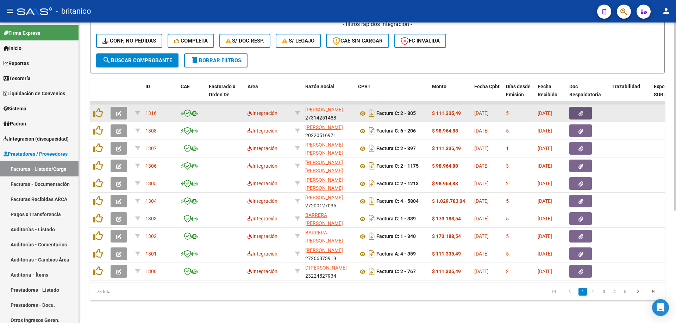
click at [579, 111] on icon "button" at bounding box center [580, 113] width 5 height 5
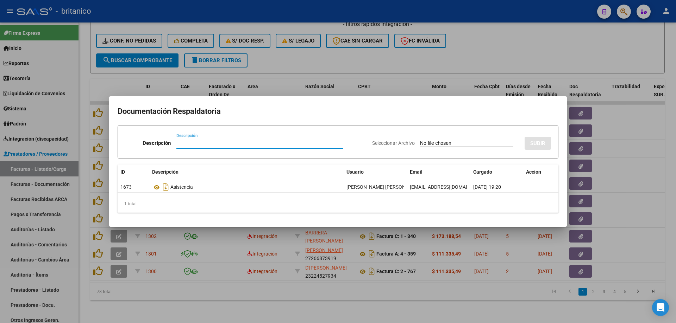
click at [521, 47] on div at bounding box center [338, 161] width 676 height 323
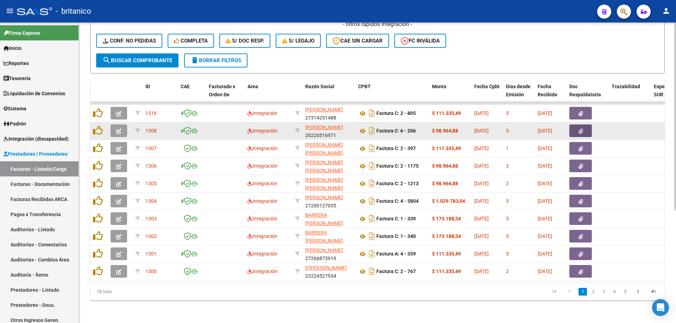
click at [580, 129] on icon "button" at bounding box center [580, 131] width 5 height 5
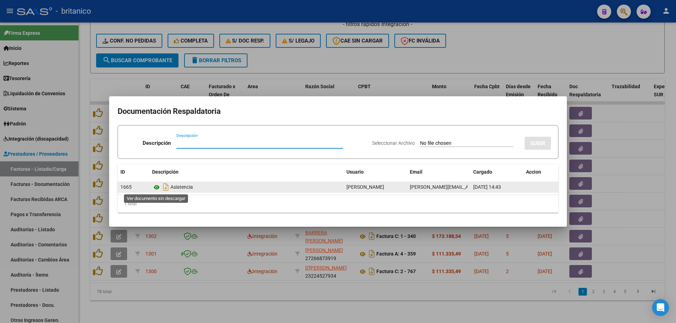
click at [158, 185] on icon at bounding box center [156, 187] width 9 height 8
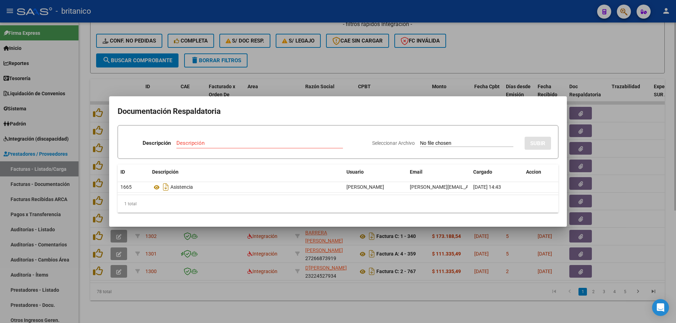
drag, startPoint x: 305, startPoint y: 42, endPoint x: 305, endPoint y: 49, distance: 7.7
click at [305, 42] on div at bounding box center [338, 161] width 676 height 323
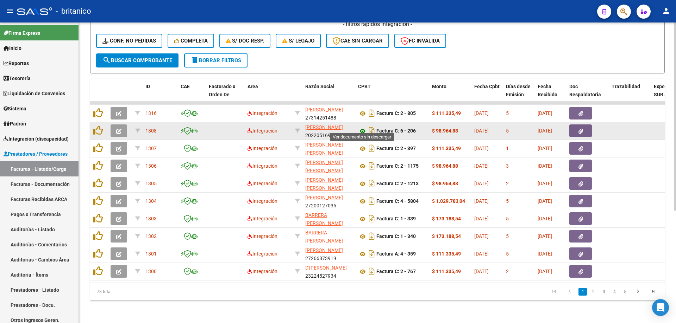
click at [363, 127] on icon at bounding box center [362, 131] width 9 height 8
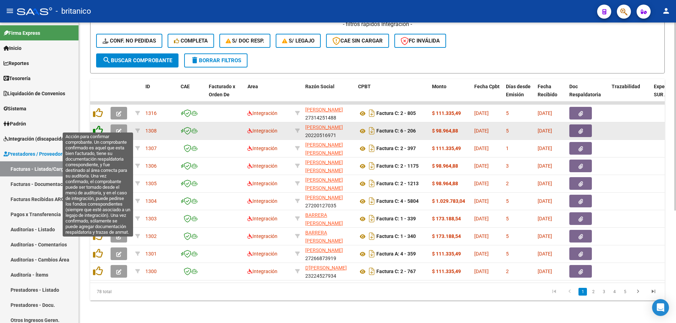
click at [98, 126] on icon at bounding box center [98, 131] width 10 height 10
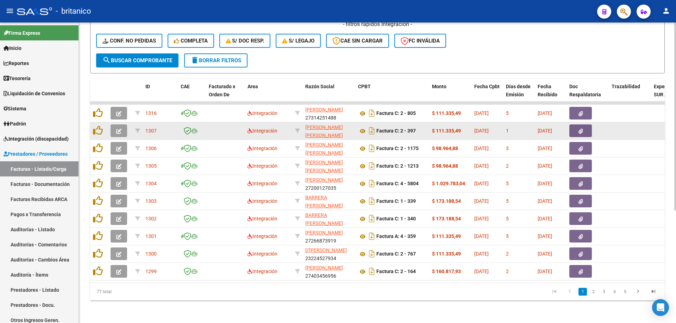
click at [579, 129] on icon "button" at bounding box center [580, 131] width 5 height 5
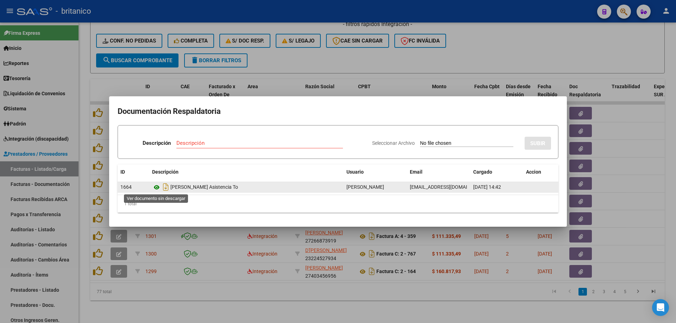
click at [157, 188] on icon at bounding box center [156, 187] width 9 height 8
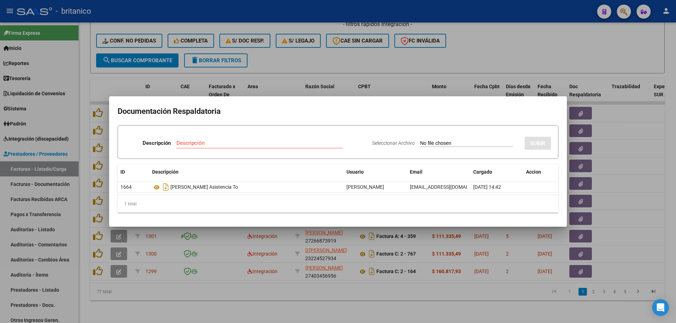
click at [340, 52] on div at bounding box center [338, 161] width 676 height 323
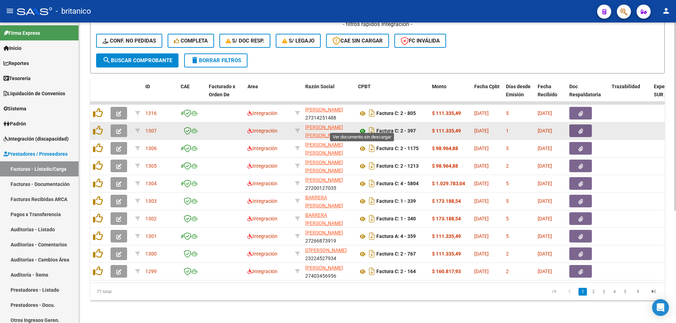
click at [363, 127] on icon at bounding box center [362, 131] width 9 height 8
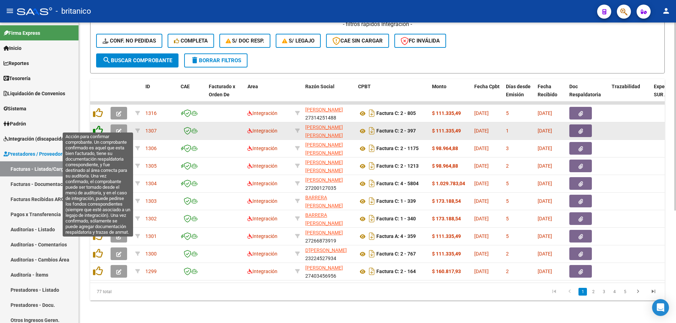
click at [95, 126] on icon at bounding box center [98, 131] width 10 height 10
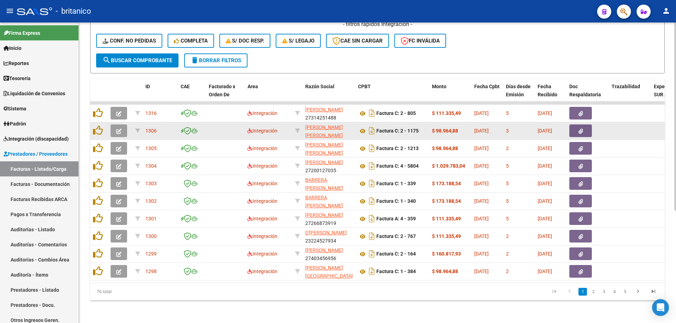
click at [577, 127] on button "button" at bounding box center [580, 131] width 23 height 13
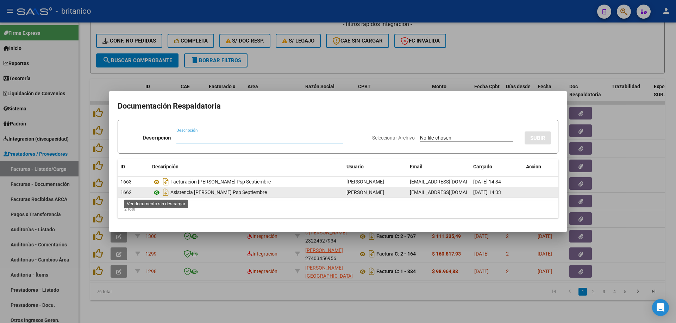
click at [158, 189] on icon at bounding box center [156, 193] width 9 height 8
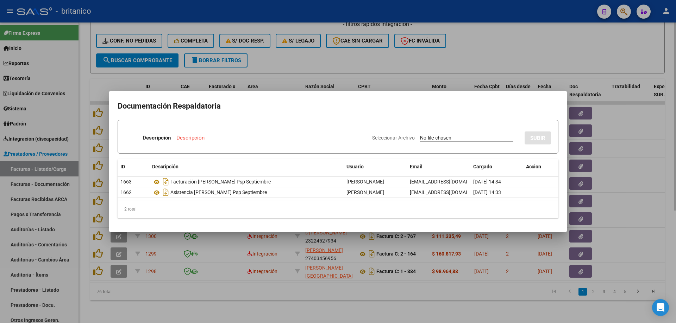
click at [419, 49] on div at bounding box center [338, 161] width 676 height 323
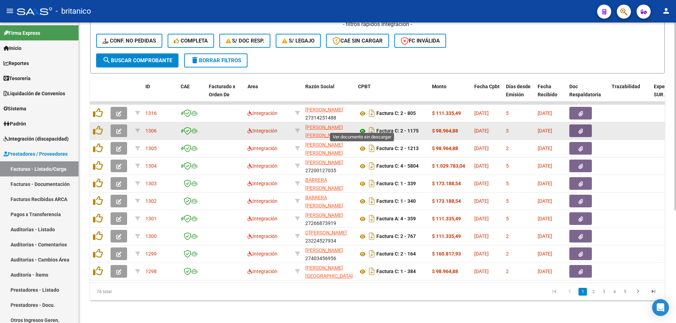
click at [360, 127] on icon at bounding box center [362, 131] width 9 height 8
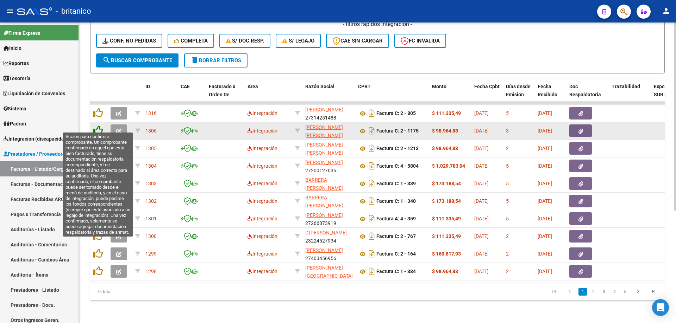
click at [97, 126] on icon at bounding box center [98, 131] width 10 height 10
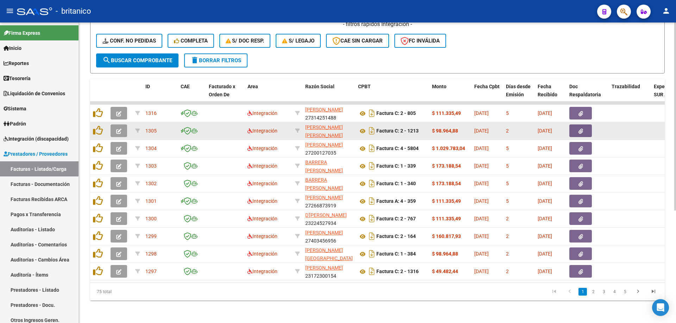
click at [584, 126] on button "button" at bounding box center [580, 131] width 23 height 13
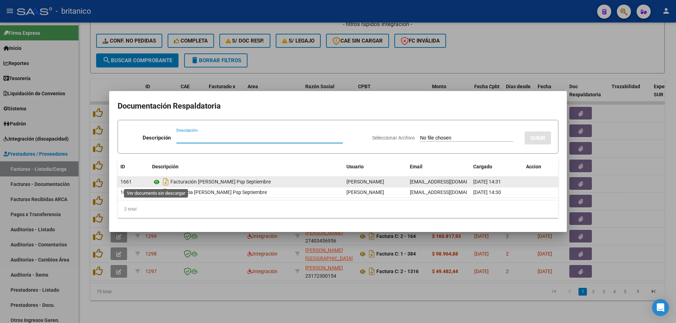
click at [159, 183] on icon at bounding box center [156, 182] width 9 height 8
click at [154, 182] on icon at bounding box center [156, 182] width 9 height 8
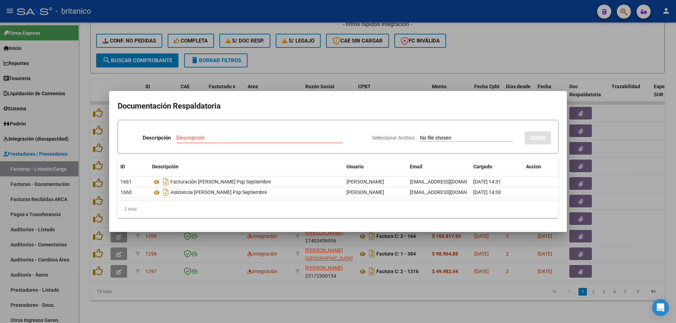
click at [322, 59] on div at bounding box center [338, 161] width 676 height 323
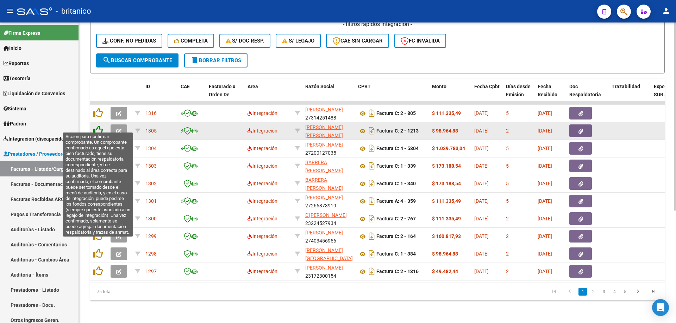
click at [97, 127] on icon at bounding box center [98, 131] width 10 height 10
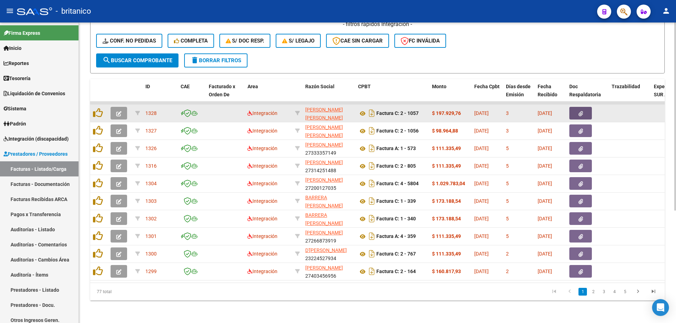
click at [584, 110] on button "button" at bounding box center [580, 113] width 23 height 13
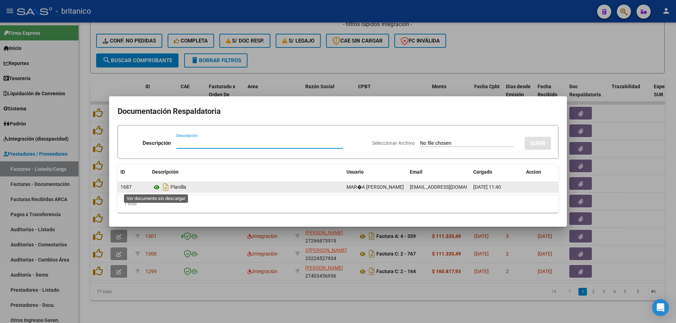
click at [154, 186] on icon at bounding box center [156, 187] width 9 height 8
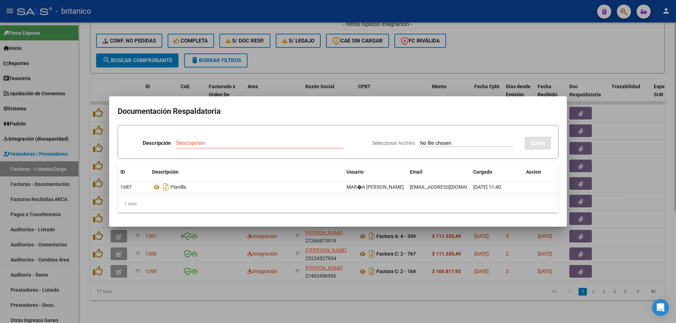
click at [315, 54] on div at bounding box center [338, 161] width 676 height 323
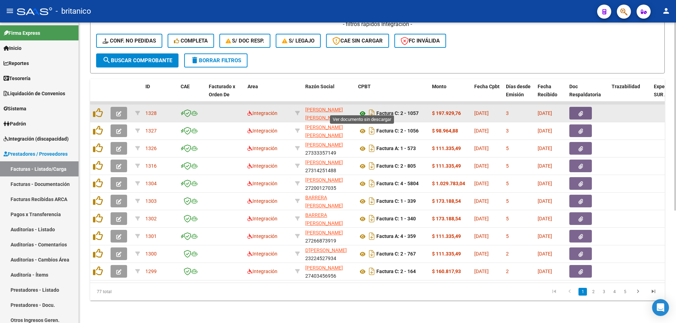
click at [361, 110] on icon at bounding box center [362, 113] width 9 height 8
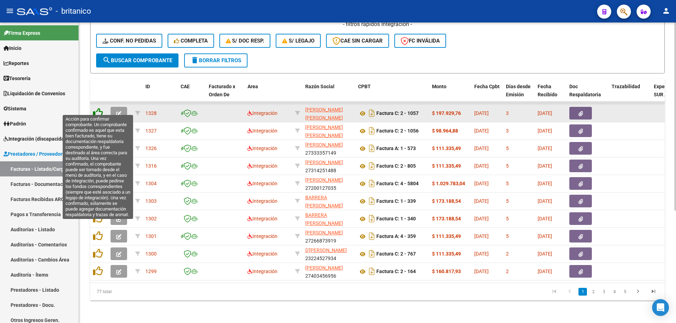
click at [93, 108] on icon at bounding box center [98, 113] width 10 height 10
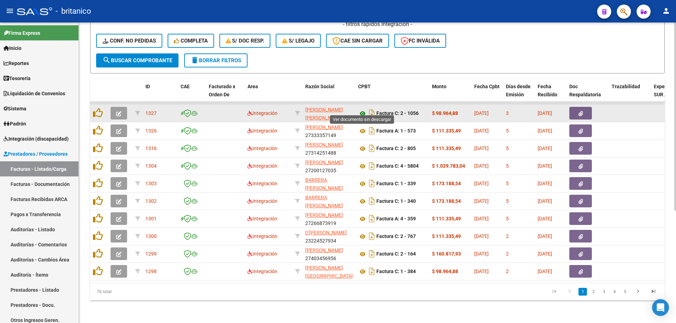
click at [359, 109] on icon at bounding box center [362, 113] width 9 height 8
click at [579, 111] on icon "button" at bounding box center [580, 113] width 5 height 5
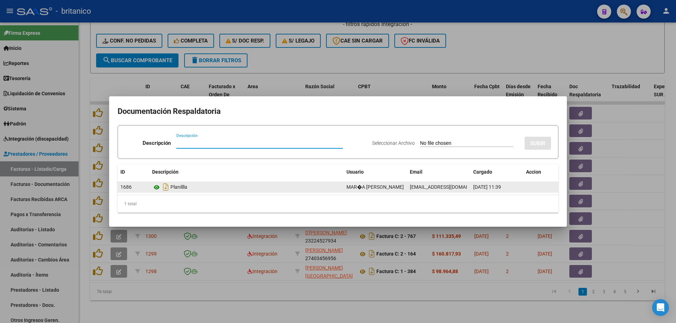
drag, startPoint x: 153, startPoint y: 182, endPoint x: 157, endPoint y: 185, distance: 4.5
click at [154, 183] on div "Planillla" at bounding box center [246, 187] width 189 height 11
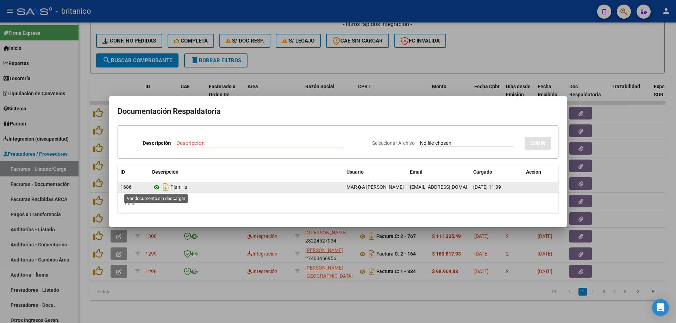
click at [157, 185] on icon at bounding box center [156, 187] width 9 height 8
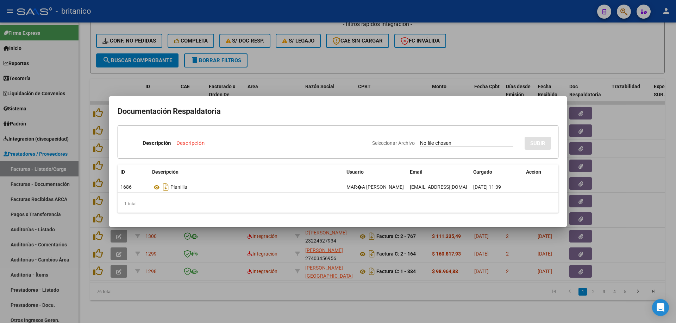
click at [355, 53] on div at bounding box center [338, 161] width 676 height 323
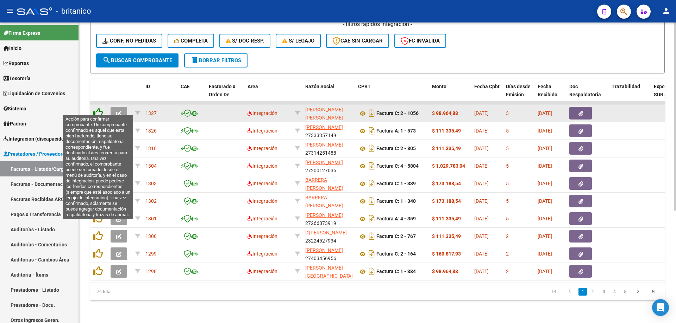
click at [97, 108] on icon at bounding box center [98, 113] width 10 height 10
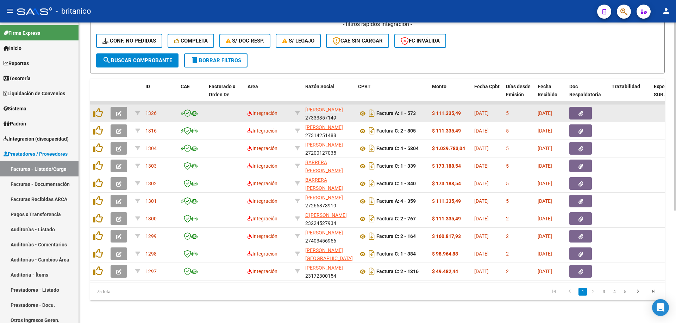
click at [584, 107] on button "button" at bounding box center [580, 113] width 23 height 13
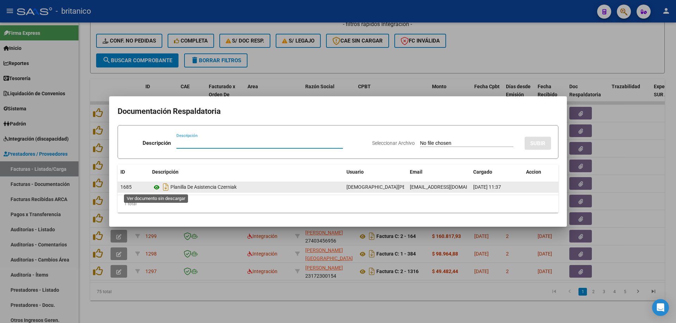
click at [154, 185] on icon at bounding box center [156, 187] width 9 height 8
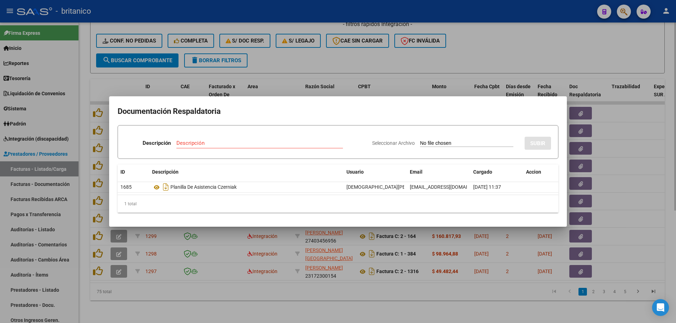
drag, startPoint x: 328, startPoint y: 54, endPoint x: 318, endPoint y: 48, distance: 10.9
click at [327, 54] on div at bounding box center [338, 161] width 676 height 323
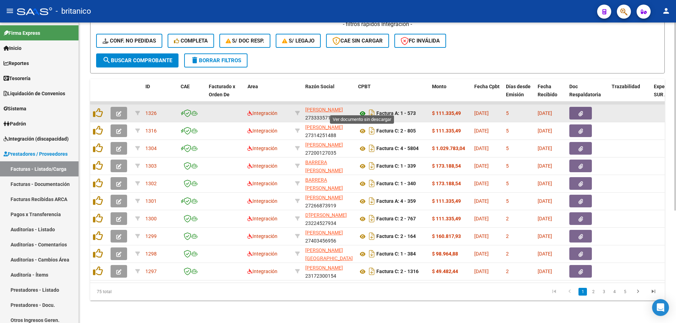
click at [362, 109] on icon at bounding box center [362, 113] width 9 height 8
click at [579, 111] on icon "button" at bounding box center [580, 113] width 5 height 5
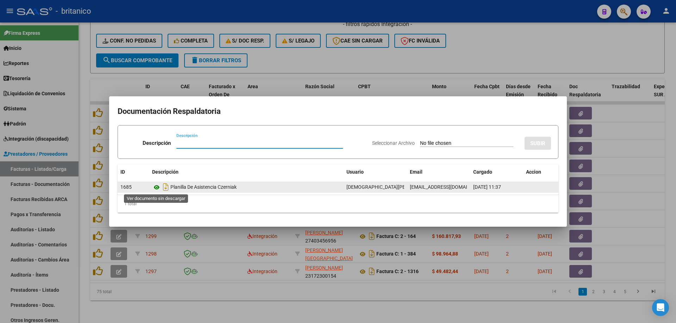
click at [155, 188] on icon at bounding box center [156, 187] width 9 height 8
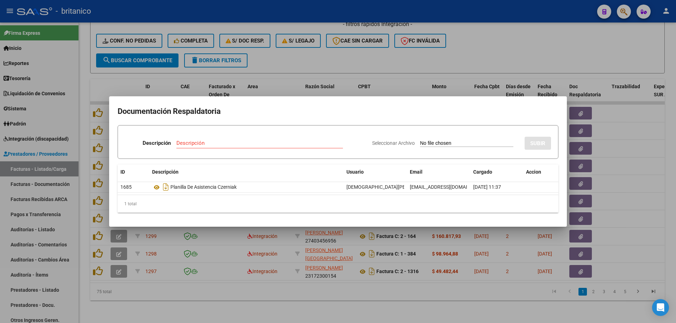
drag, startPoint x: 431, startPoint y: 60, endPoint x: 374, endPoint y: 8, distance: 77.5
click at [429, 55] on div at bounding box center [338, 161] width 676 height 323
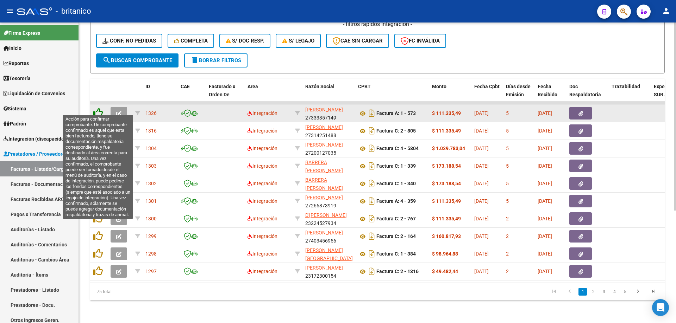
click at [96, 108] on icon at bounding box center [98, 113] width 10 height 10
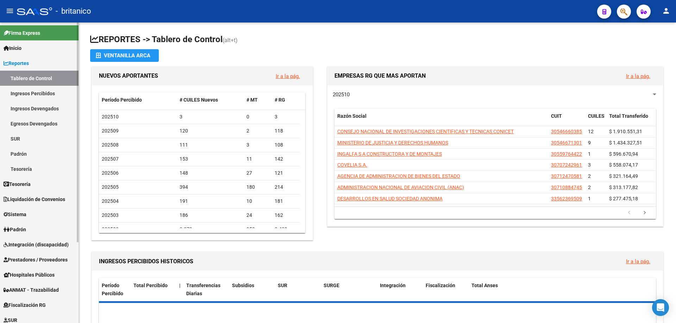
click at [40, 245] on span "Integración (discapacidad)" at bounding box center [36, 245] width 65 height 8
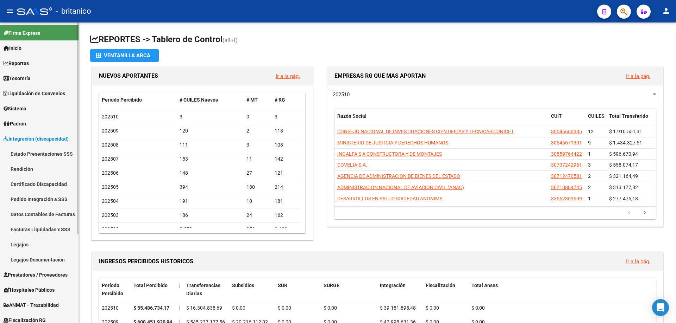
click at [63, 276] on span "Prestadores / Proveedores" at bounding box center [36, 275] width 64 height 8
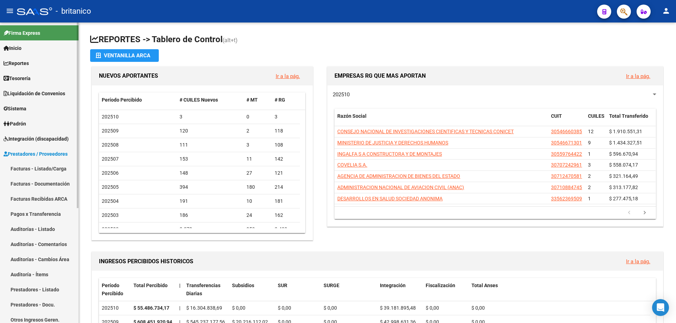
click at [52, 168] on link "Facturas - Listado/Carga" at bounding box center [39, 168] width 78 height 15
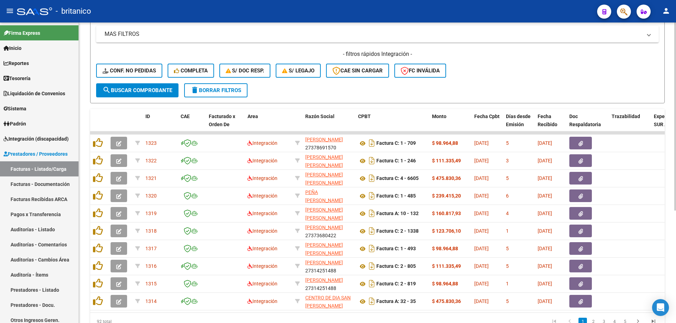
scroll to position [180, 0]
